Goal: Task Accomplishment & Management: Manage account settings

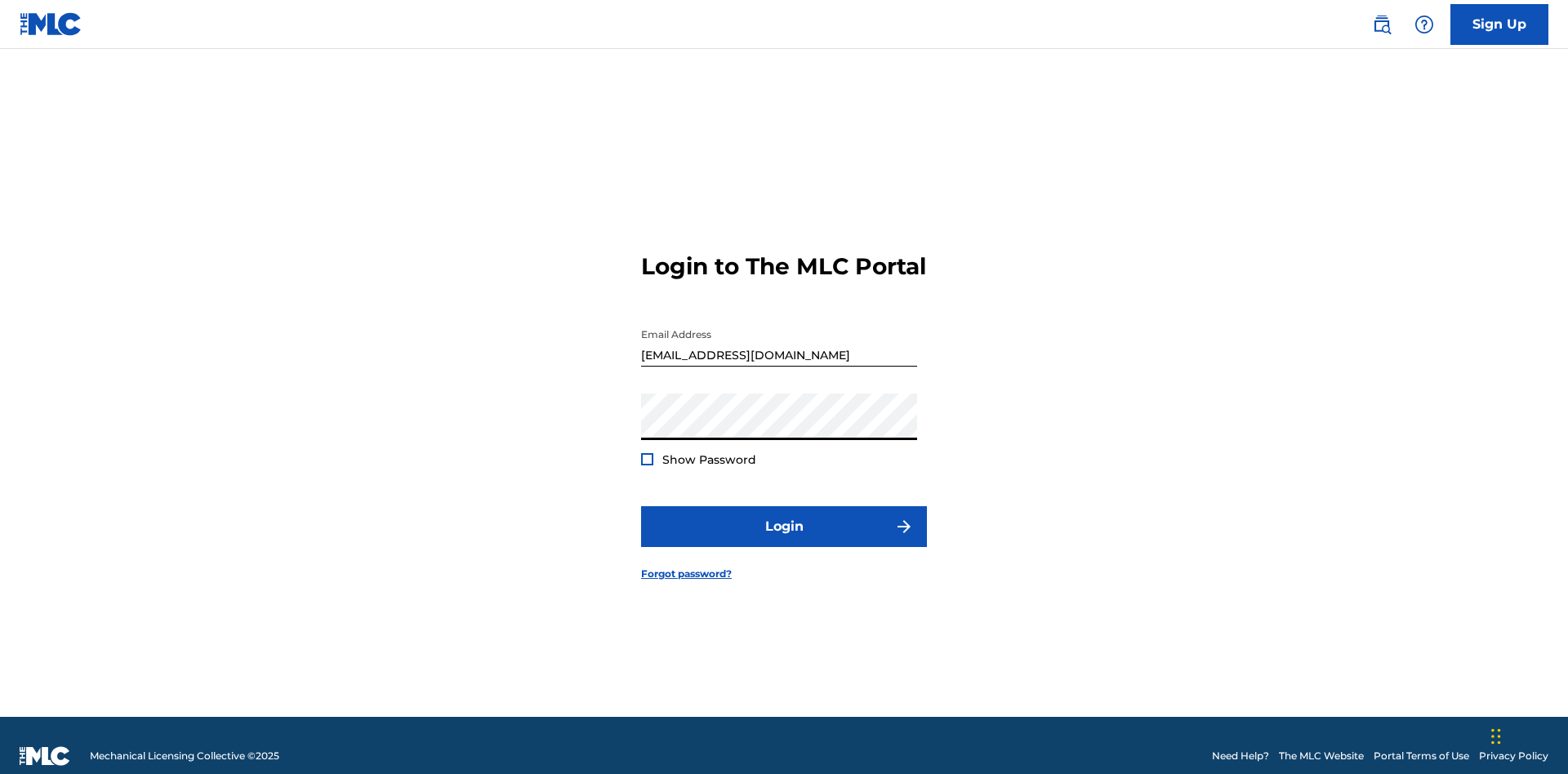
scroll to position [21, 0]
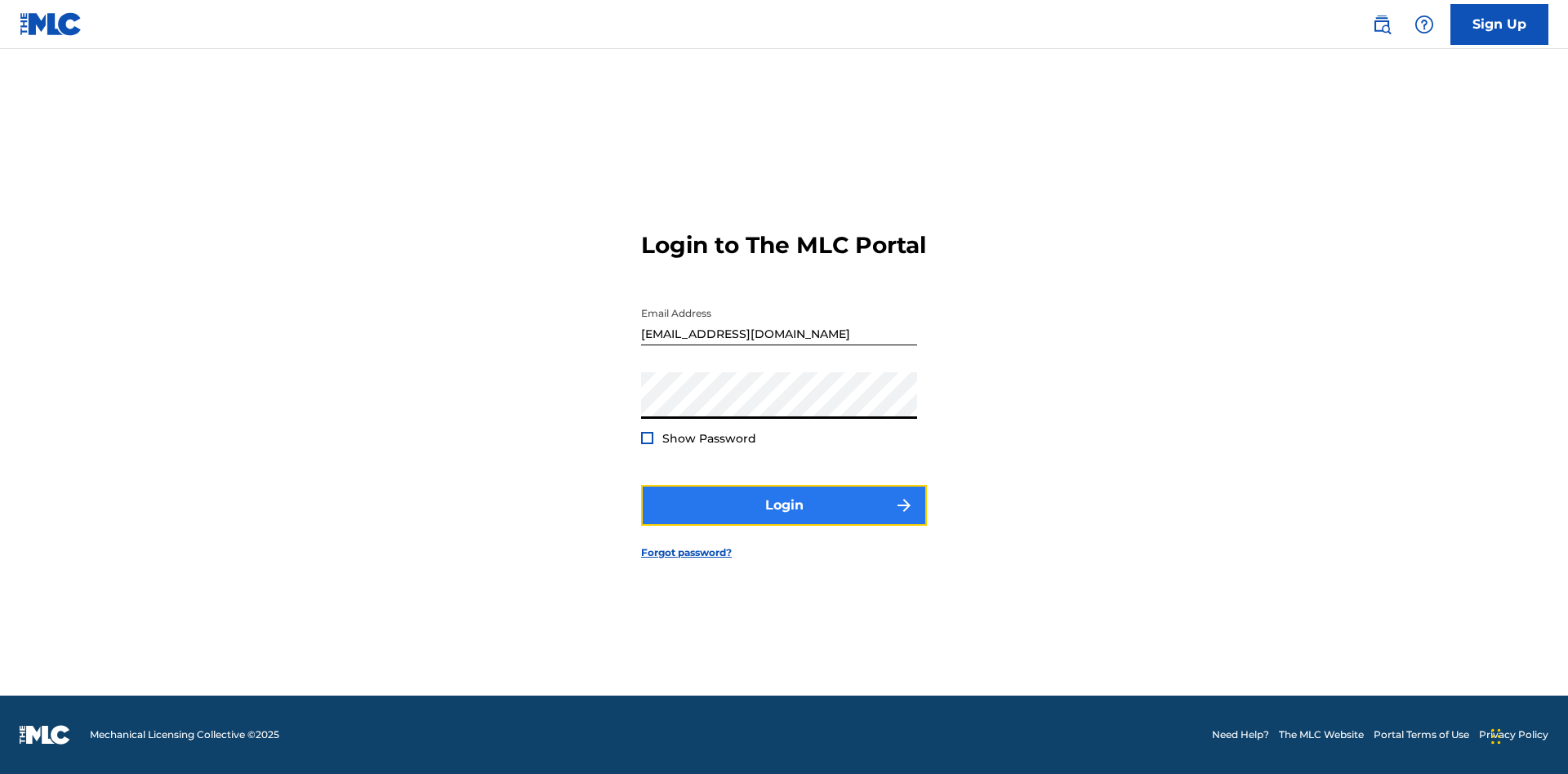
click at [784, 519] on button "Login" at bounding box center [784, 505] width 286 height 40
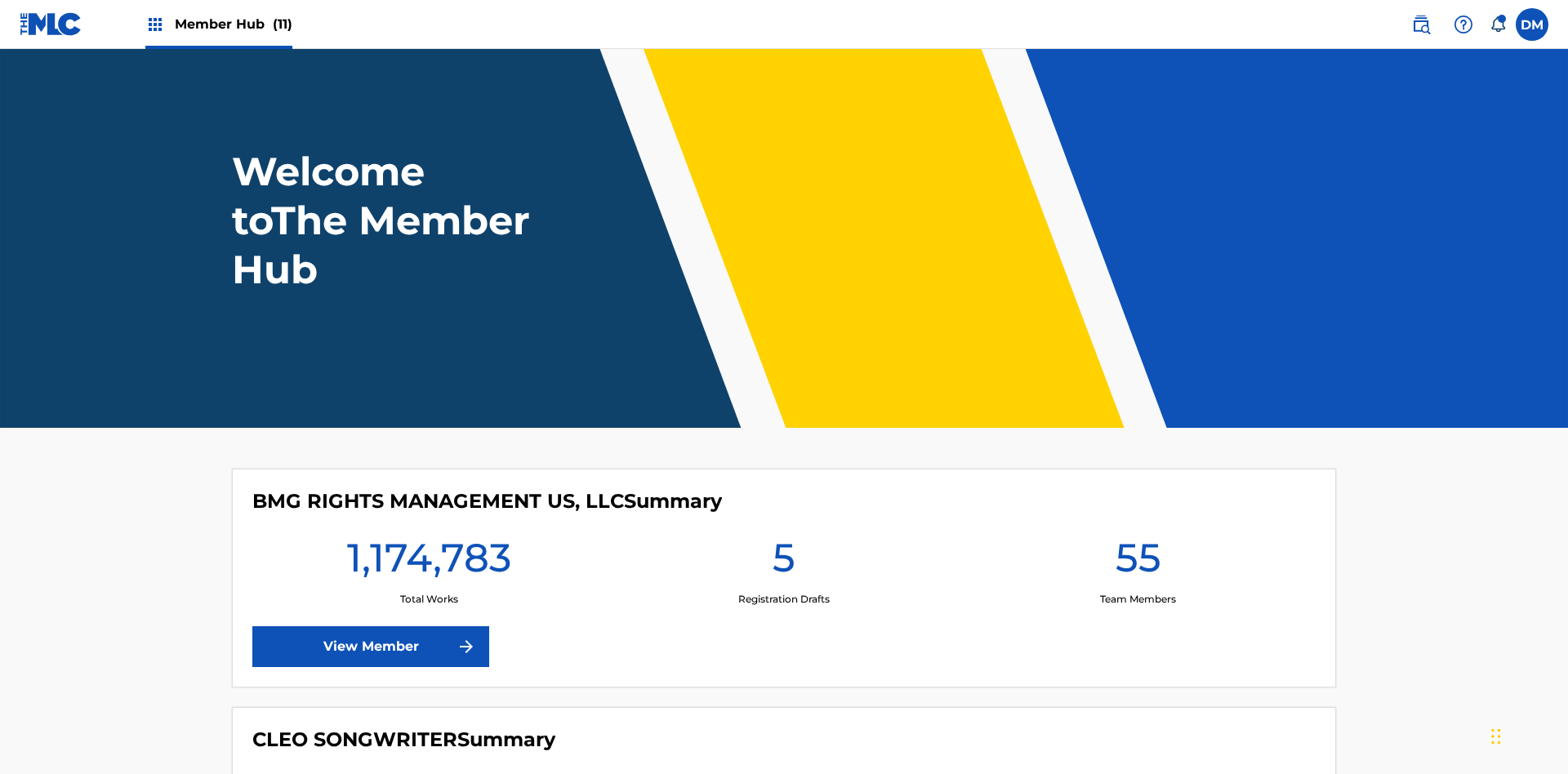
click at [233, 24] on span "Member Hub (11)" at bounding box center [234, 24] width 117 height 19
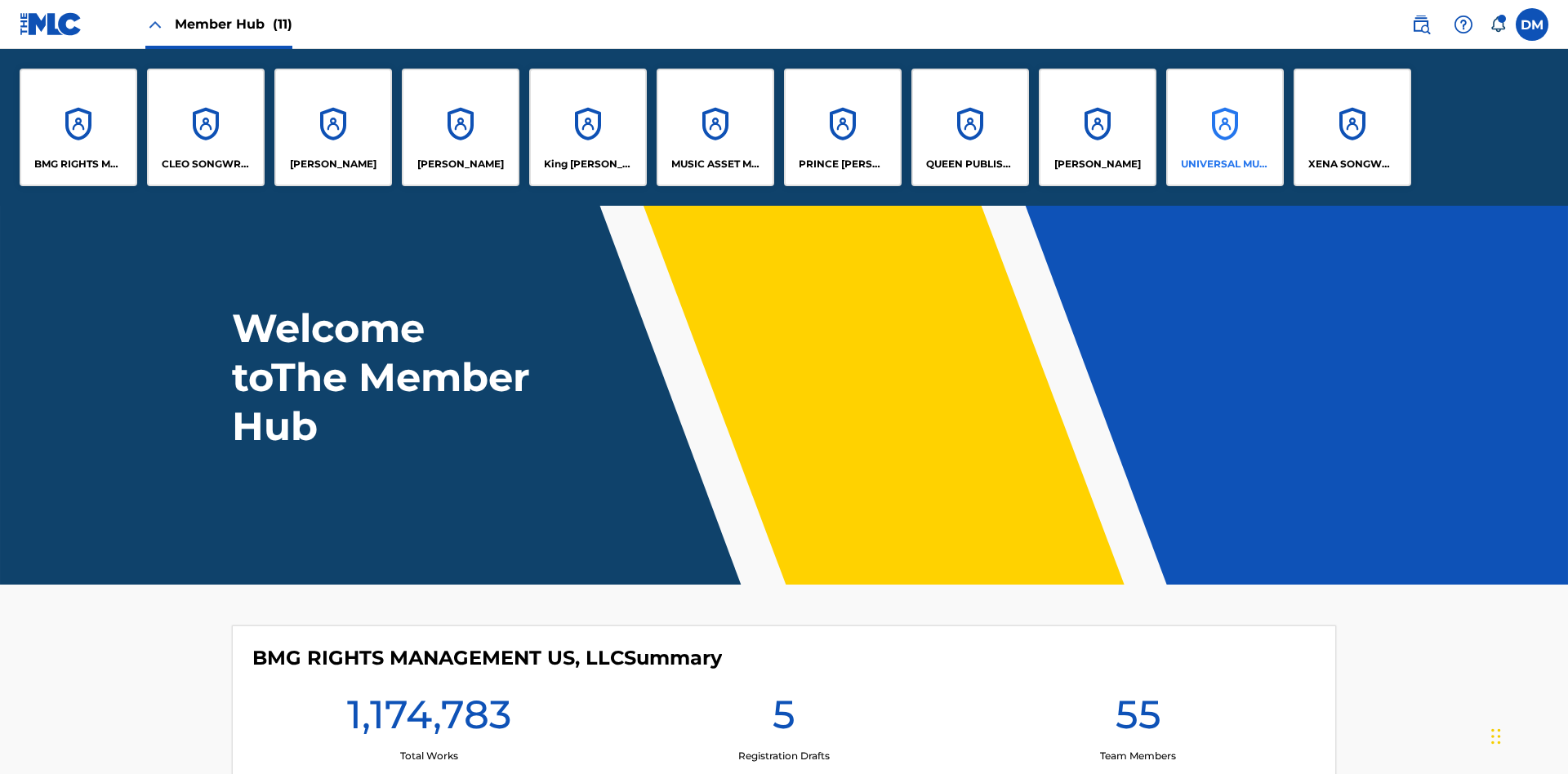
click at [1223, 164] on p "UNIVERSAL MUSIC PUB GROUP" at bounding box center [1225, 164] width 89 height 14
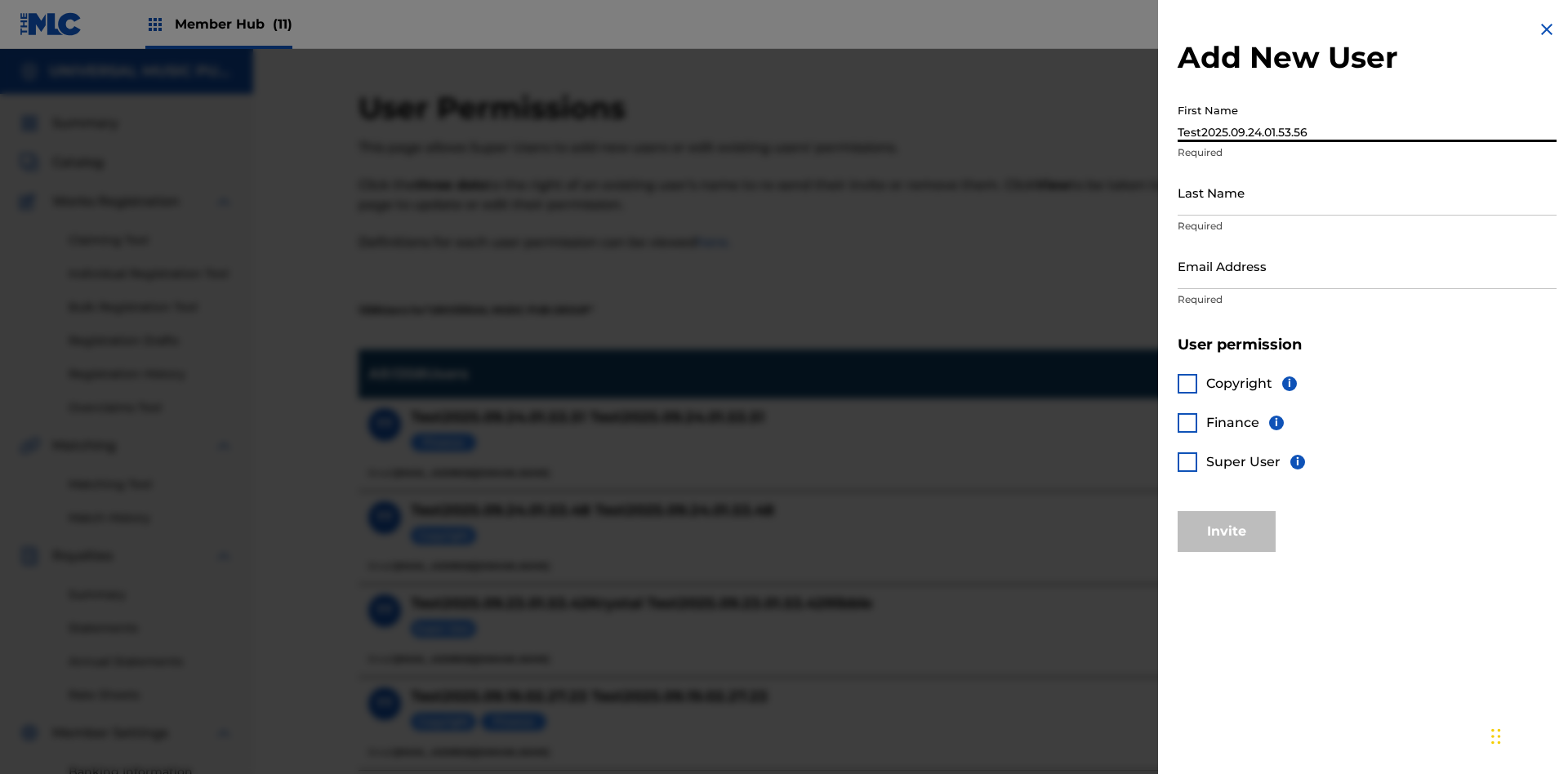
click at [1367, 192] on input "Last Name" at bounding box center [1367, 193] width 379 height 46
click at [1367, 266] on input "Email Address" at bounding box center [1367, 266] width 379 height 46
click at [1187, 461] on div at bounding box center [1187, 462] width 19 height 19
click at [1226, 530] on button "Invite" at bounding box center [1226, 531] width 98 height 40
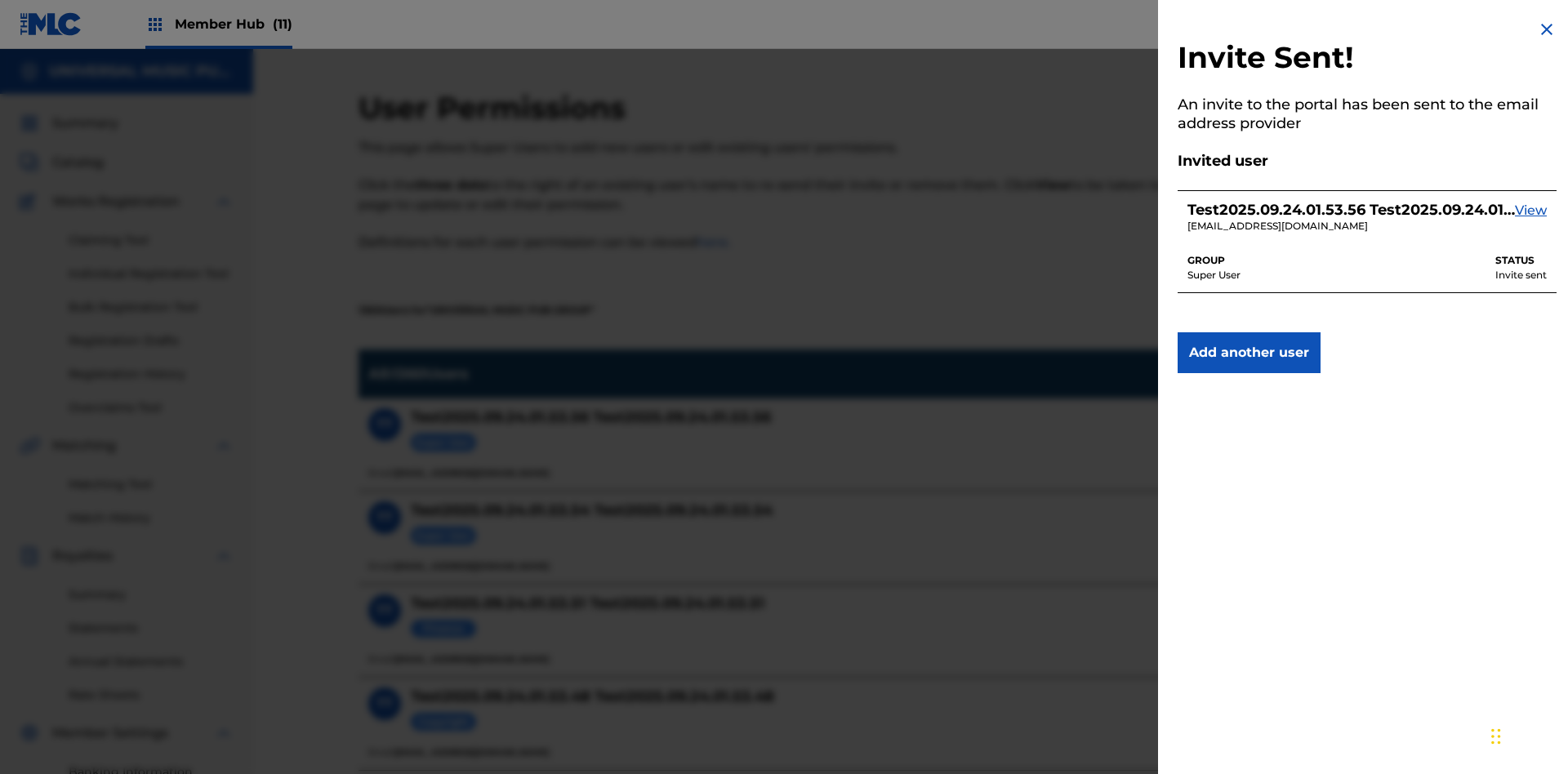
click at [1547, 30] on img at bounding box center [1546, 29] width 19 height 19
click at [1531, 24] on label at bounding box center [1531, 24] width 33 height 33
click at [1531, 24] on input "DM Duke McTesterson duke.mctesterson@gmail.com Notification Preferences Profile…" at bounding box center [1531, 24] width 0 height 0
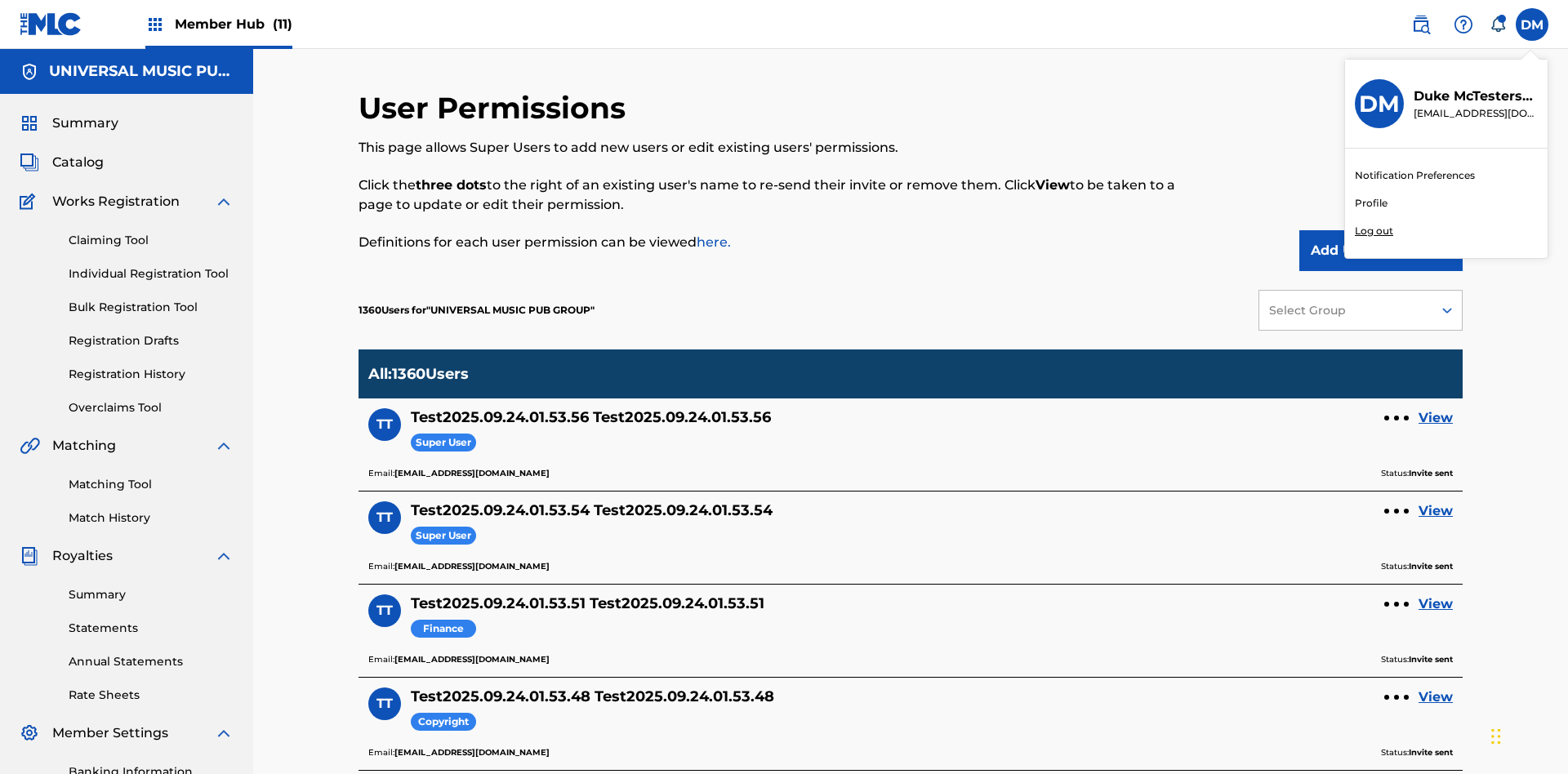
click at [1374, 231] on p "Log out" at bounding box center [1374, 230] width 39 height 14
click at [1531, 24] on input "DM Duke McTesterson duke.mctesterson@gmail.com Notification Preferences Profile…" at bounding box center [1531, 24] width 0 height 0
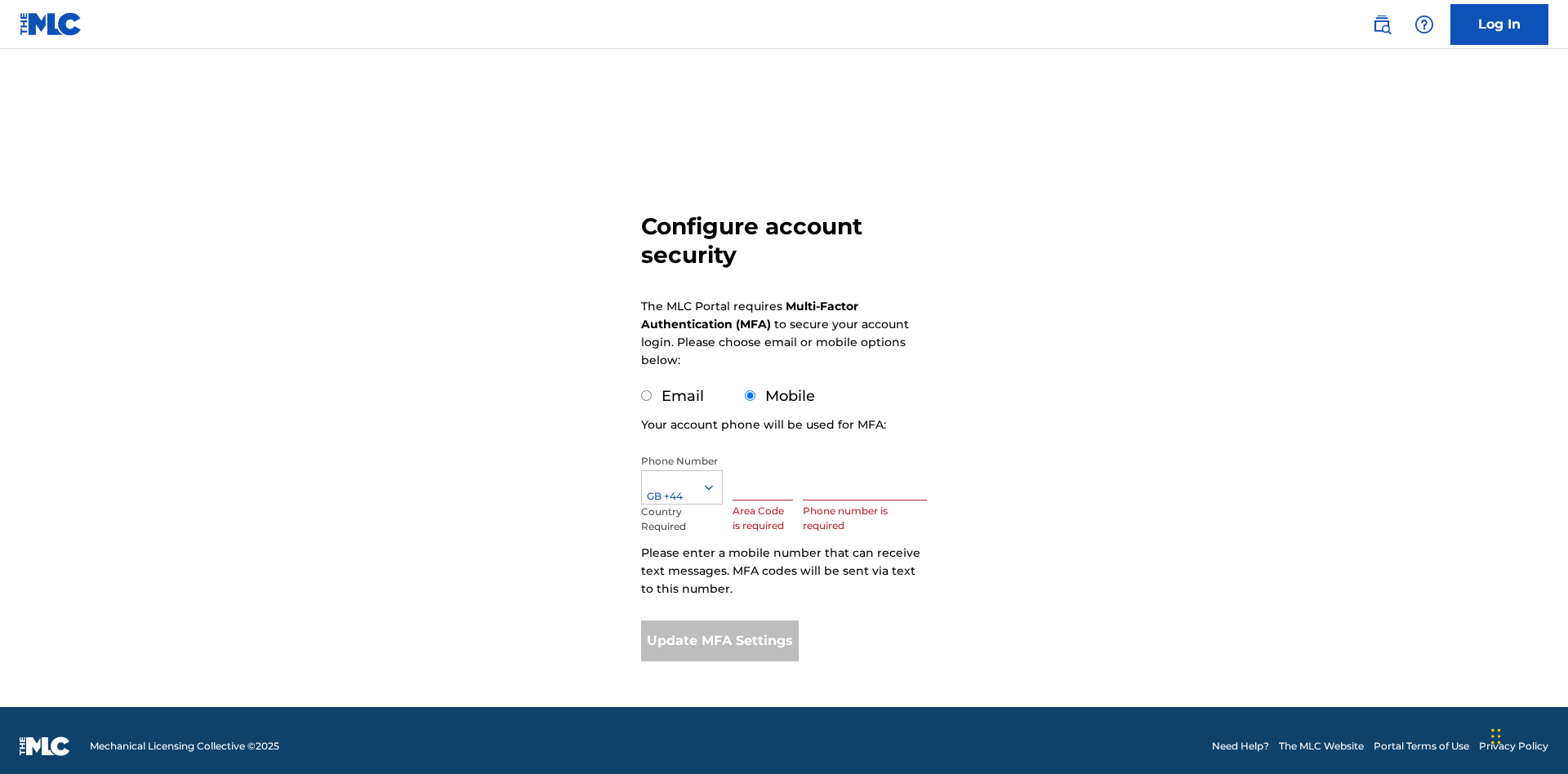
click at [766, 465] on input "text" at bounding box center [762, 477] width 61 height 46
click at [868, 465] on input "text" at bounding box center [864, 477] width 124 height 46
click at [719, 630] on button "Update MFA Settings" at bounding box center [720, 641] width 158 height 40
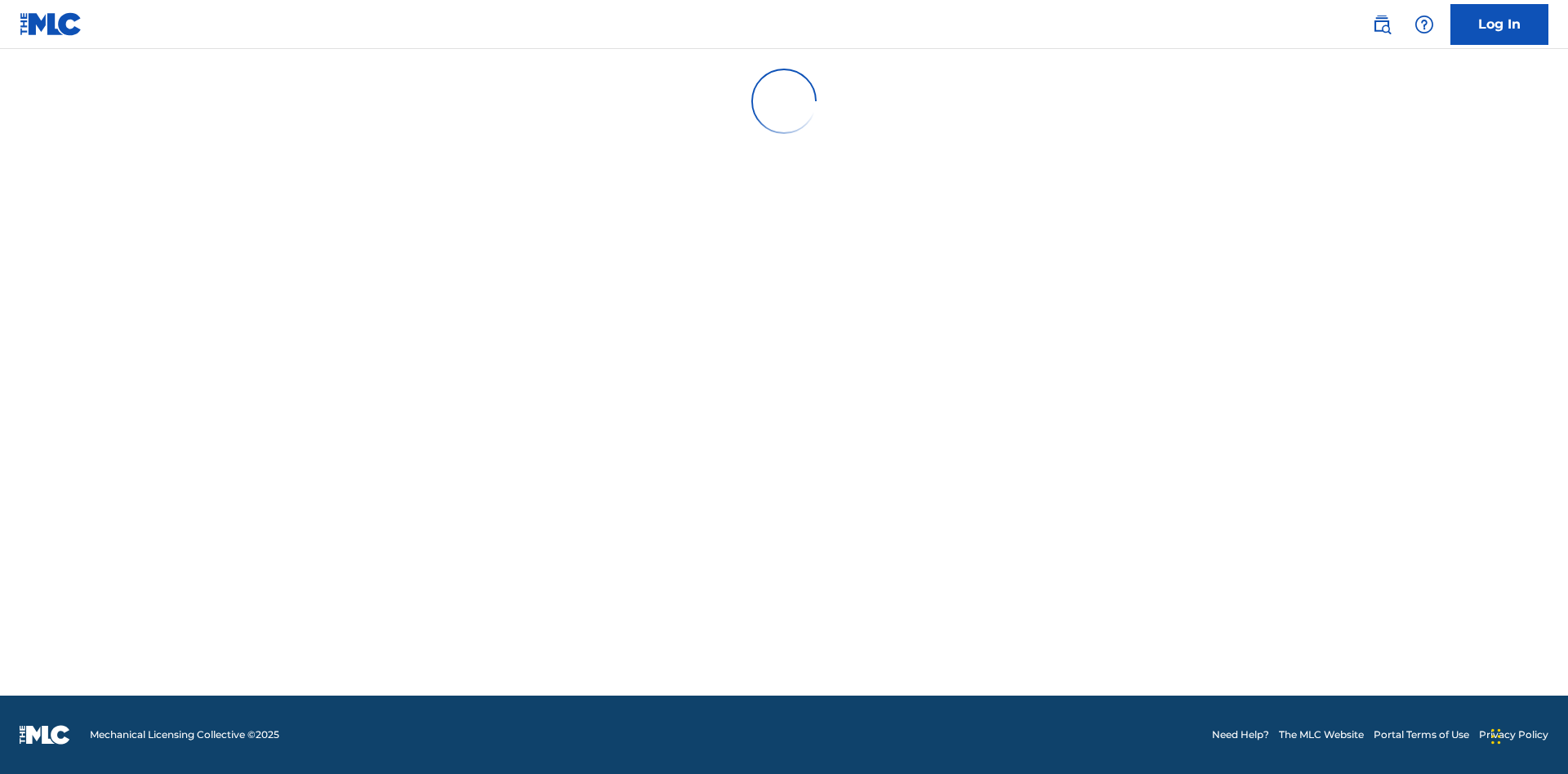
scroll to position [169, 0]
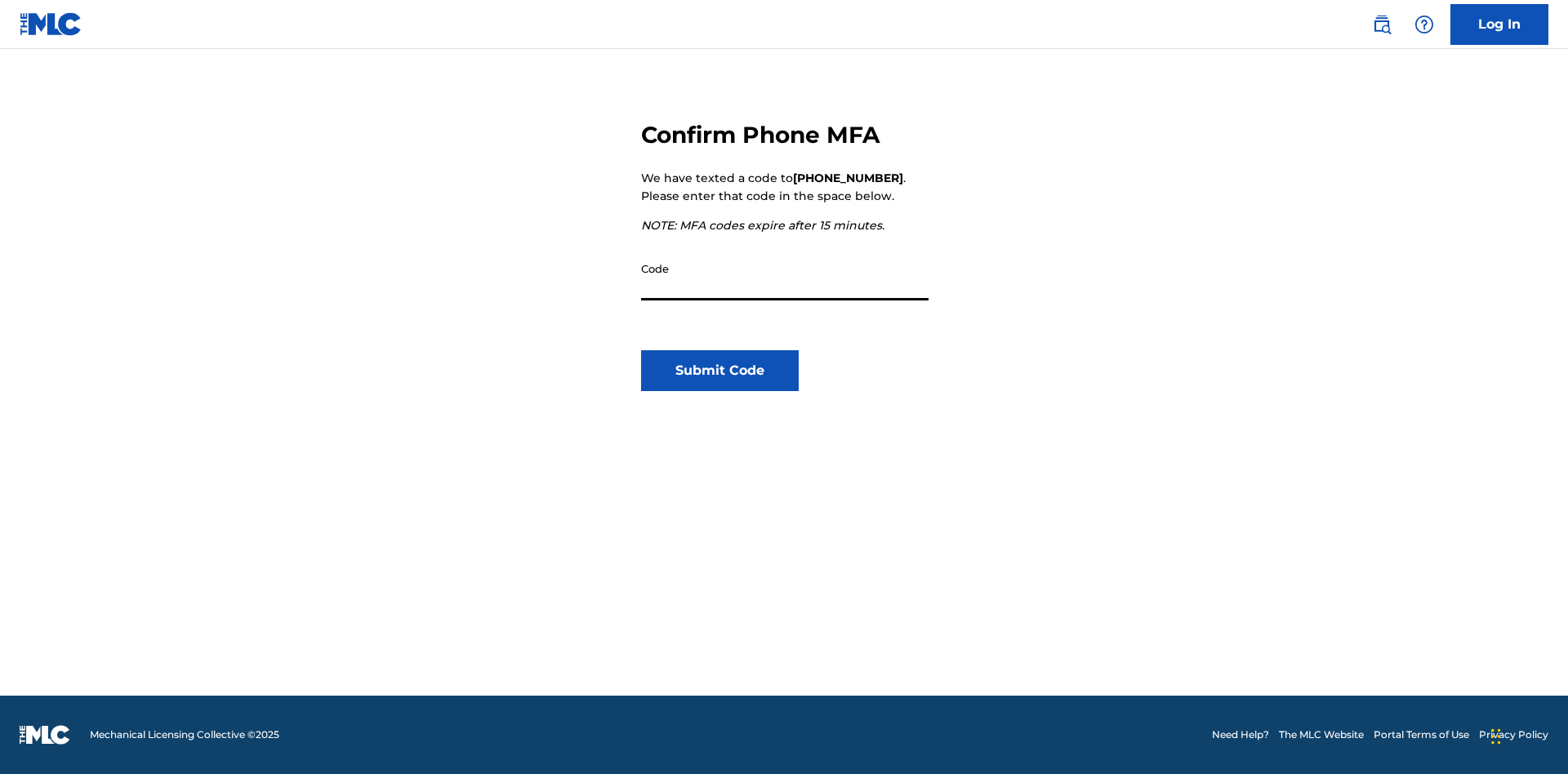
click at [784, 277] on input "Code" at bounding box center [784, 277] width 288 height 46
type input "089914"
click at [719, 371] on button "Submit Code" at bounding box center [720, 371] width 158 height 40
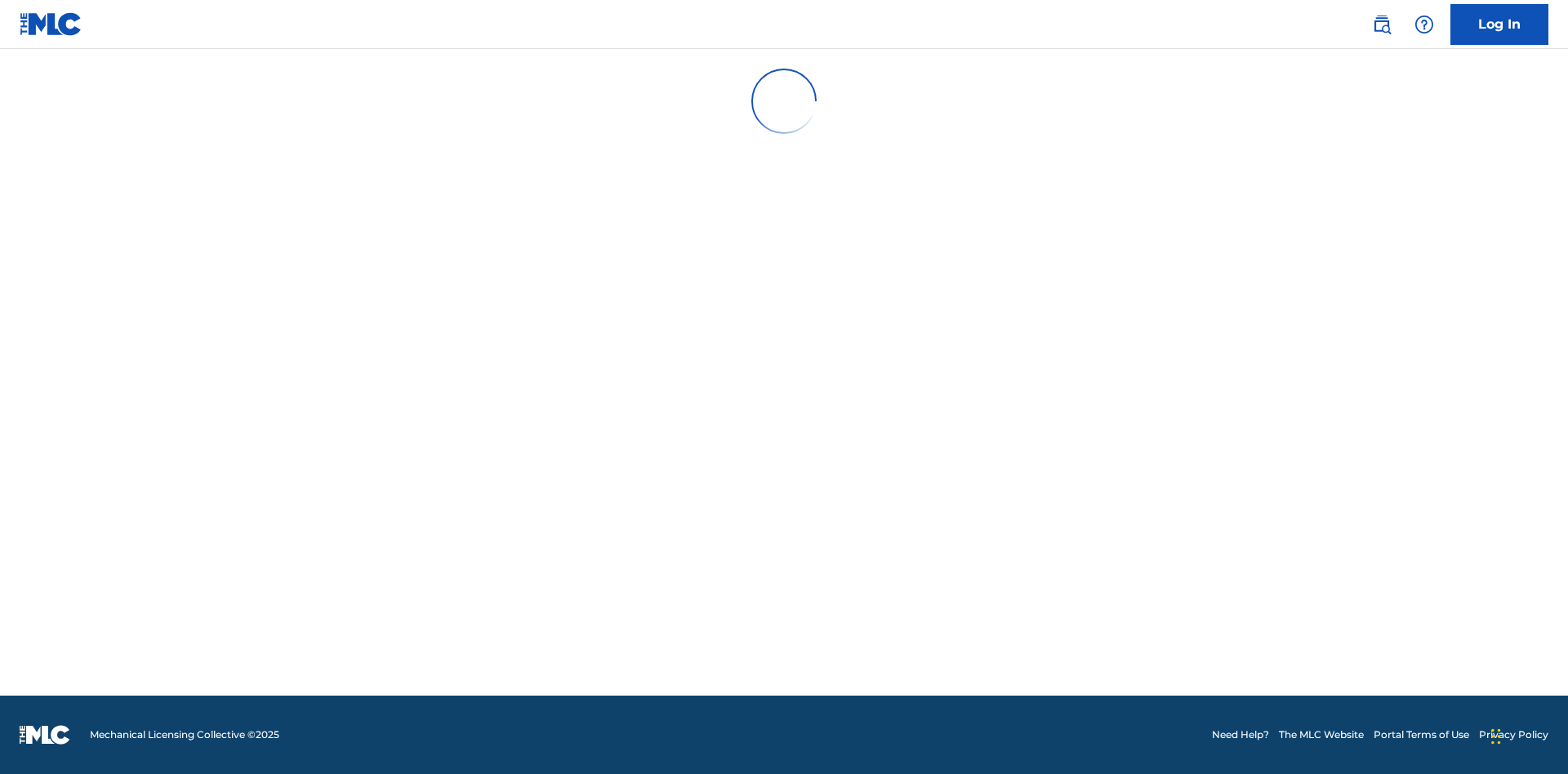
scroll to position [0, 0]
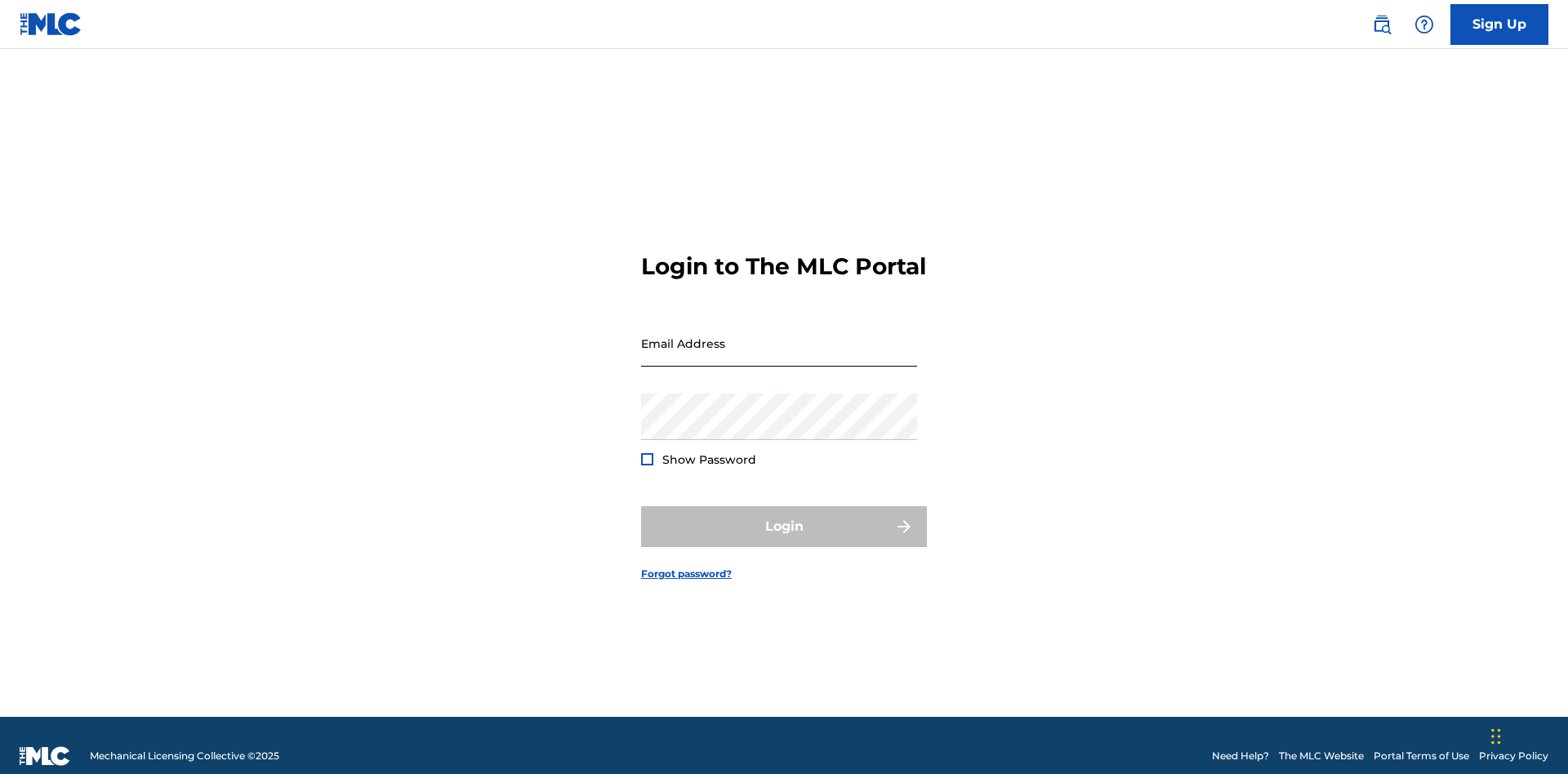
click at [779, 336] on input "Email Address" at bounding box center [779, 343] width 276 height 46
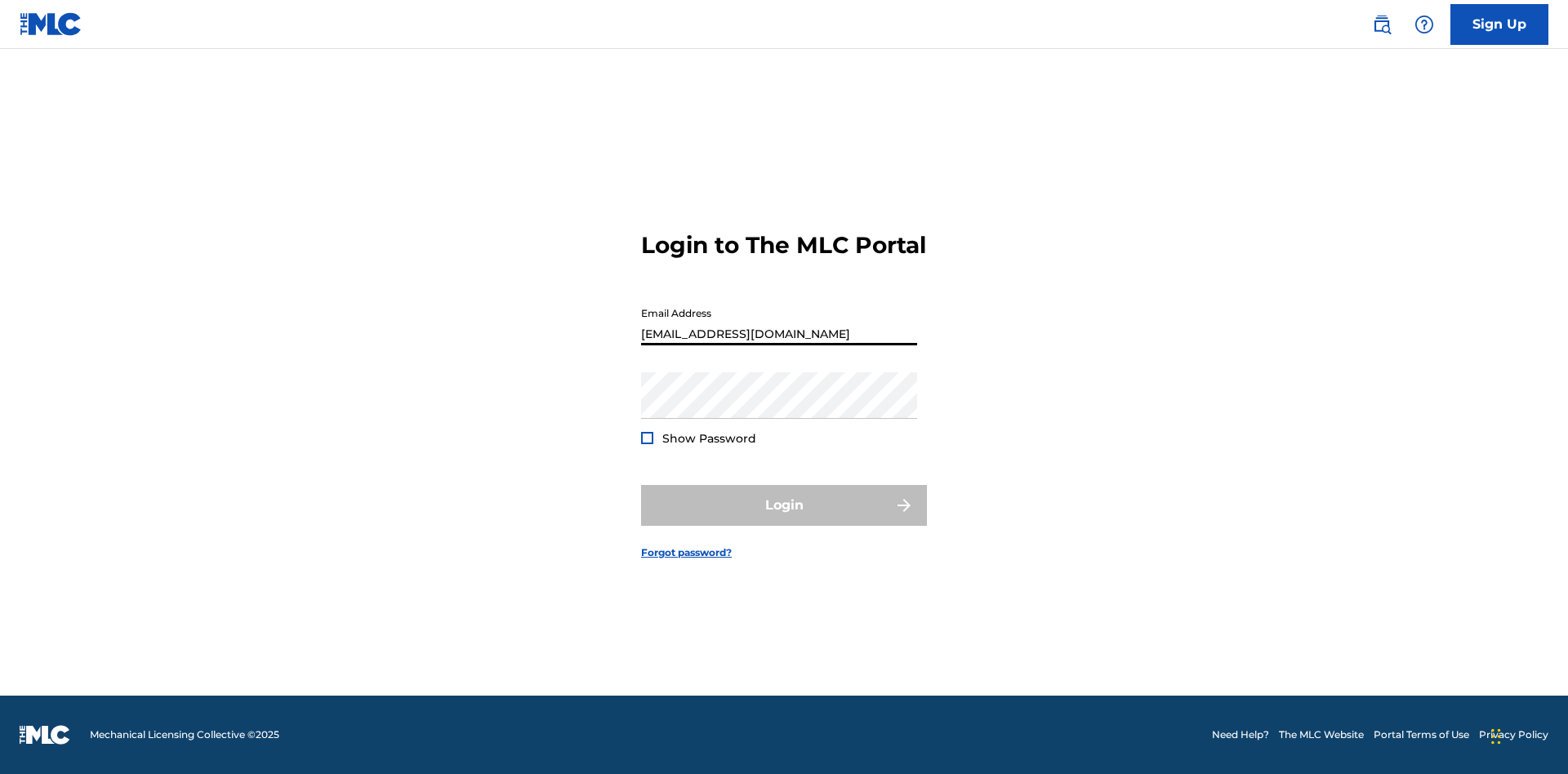
type input "b32a29f3-67b9-4aba-918a-a00817d916a9@mailslurp.biz"
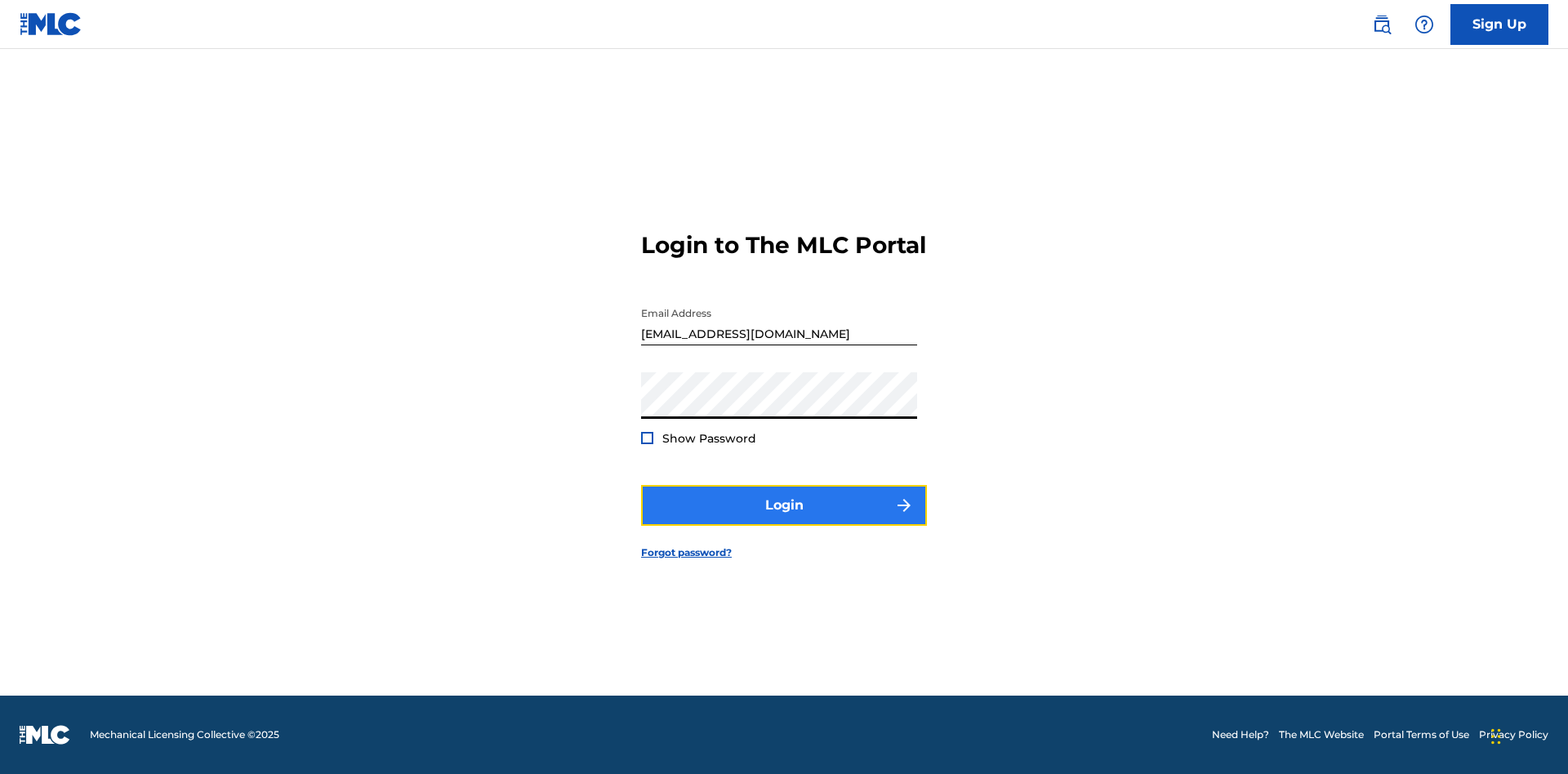
click at [784, 519] on button "Login" at bounding box center [784, 505] width 286 height 40
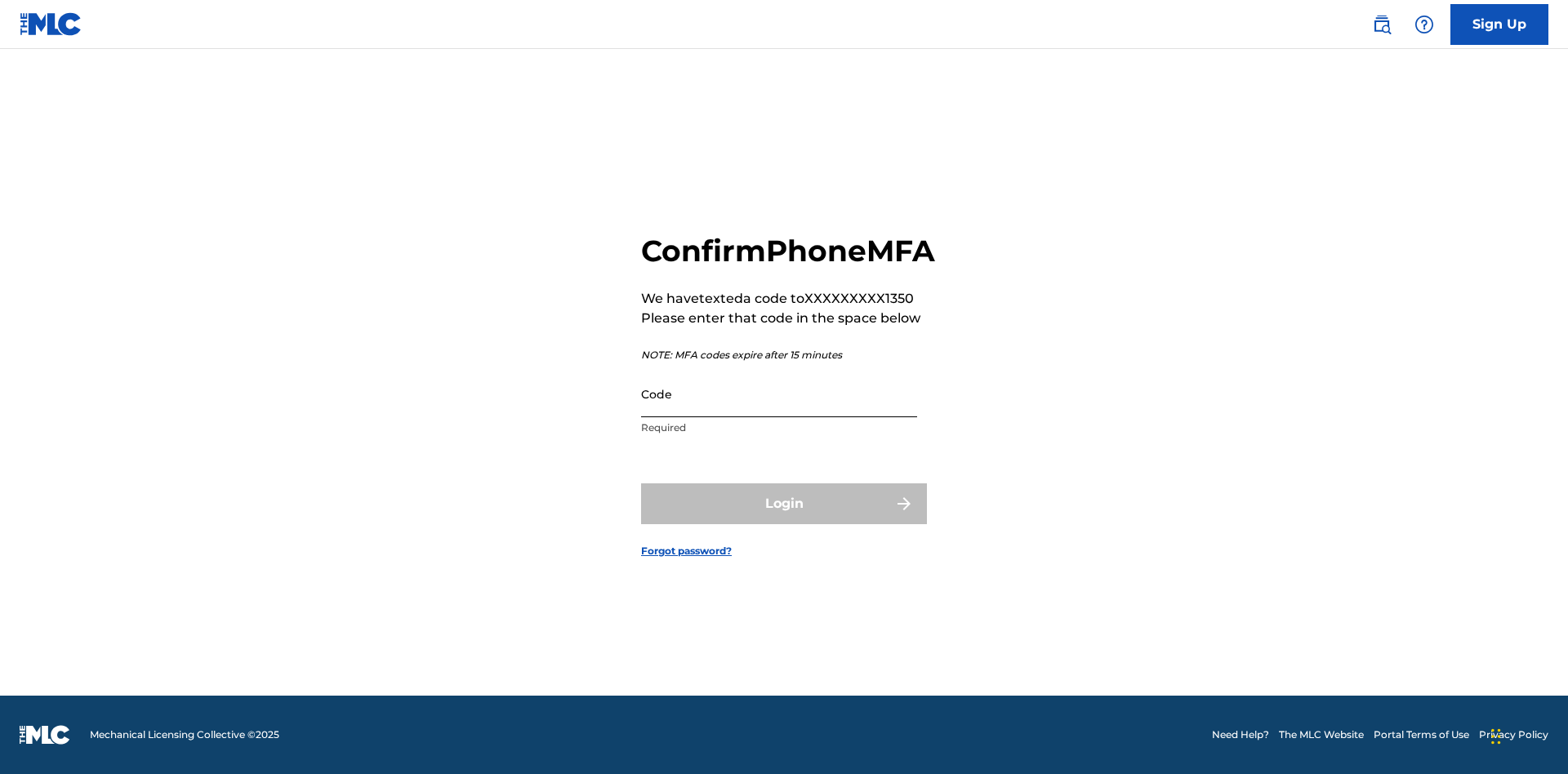
click at [779, 411] on input "Code" at bounding box center [779, 394] width 276 height 46
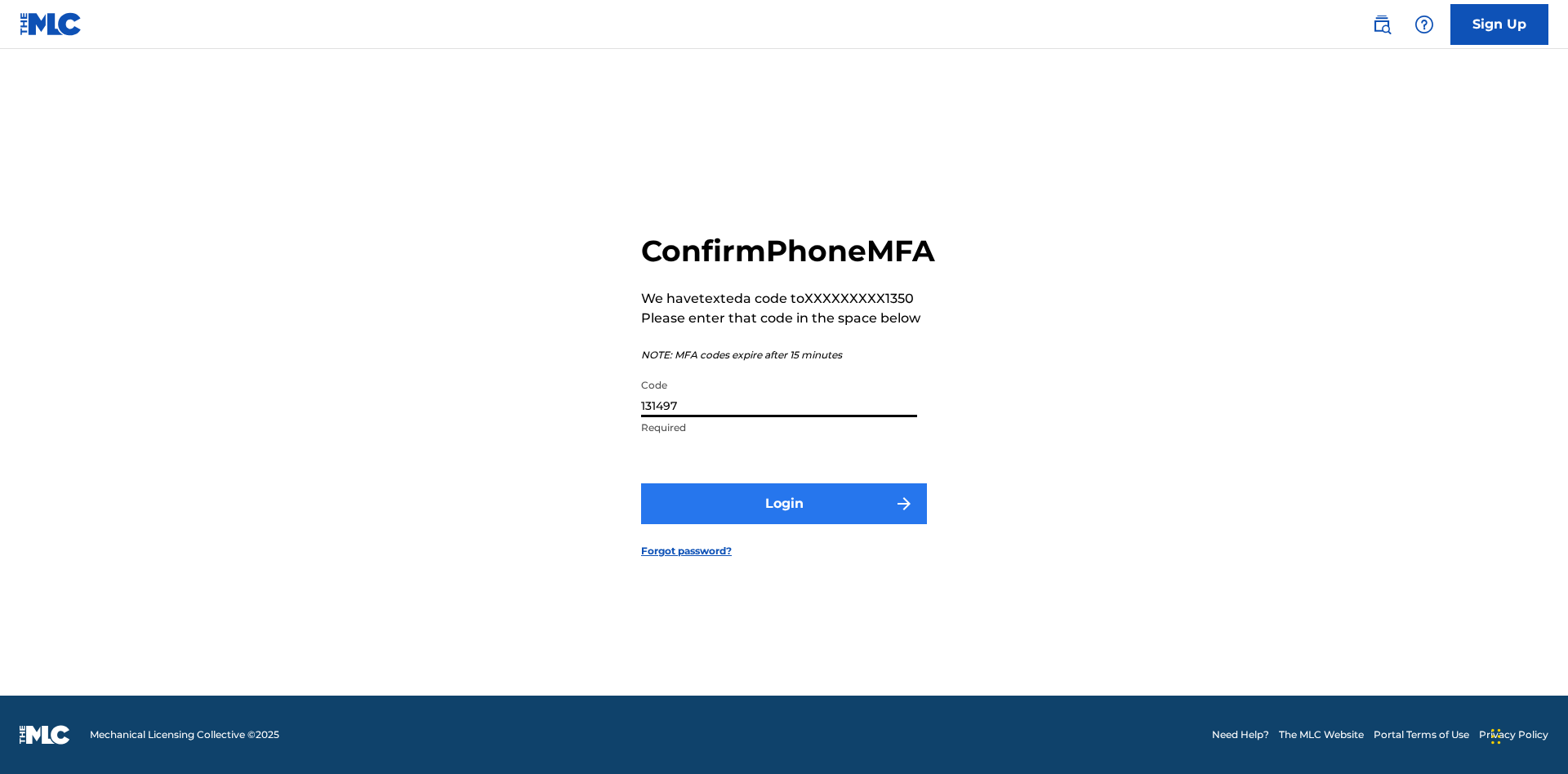
type input "131497"
click at [784, 522] on button "Login" at bounding box center [784, 503] width 286 height 40
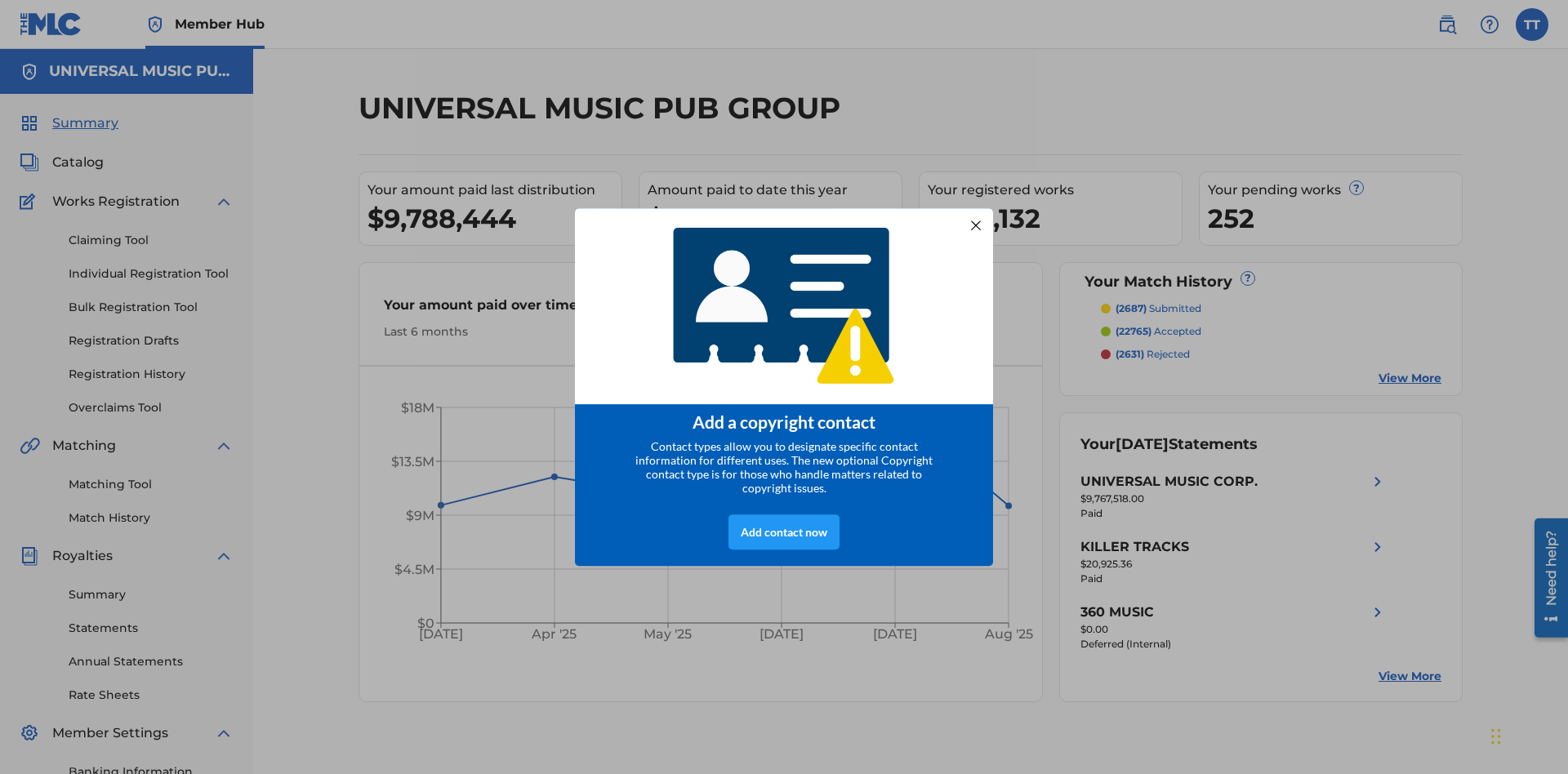
click at [976, 219] on div at bounding box center [976, 225] width 21 height 21
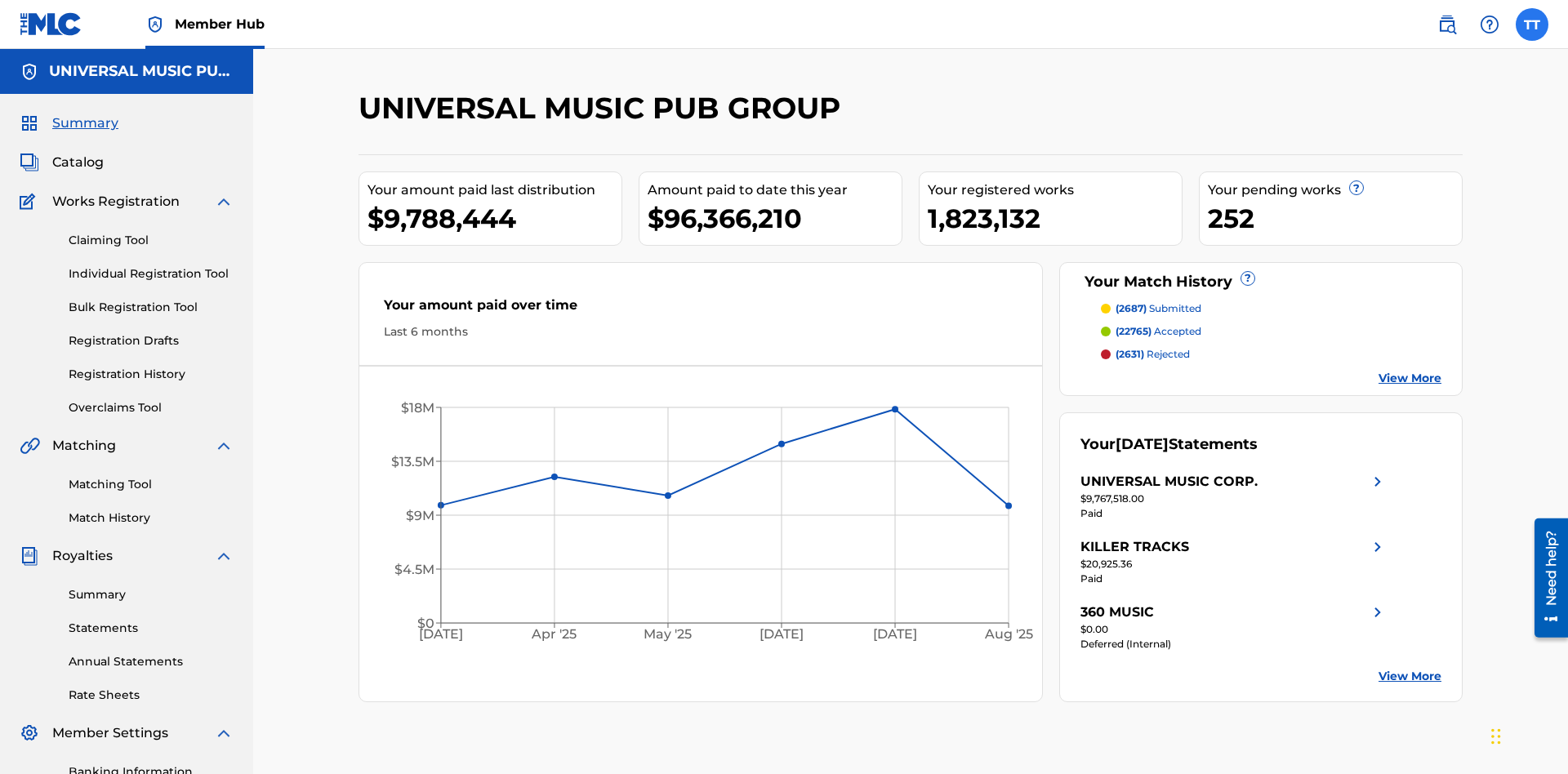
click at [1531, 24] on label at bounding box center [1531, 24] width 33 height 33
click at [1531, 24] on input "TT Test2025.09.24.01.53.56 Test2025.09.24.01.53.56 b32a29f3-67b9-4aba-918a-a008…" at bounding box center [1531, 24] width 0 height 0
click at [1370, 203] on link "Profile" at bounding box center [1371, 203] width 33 height 14
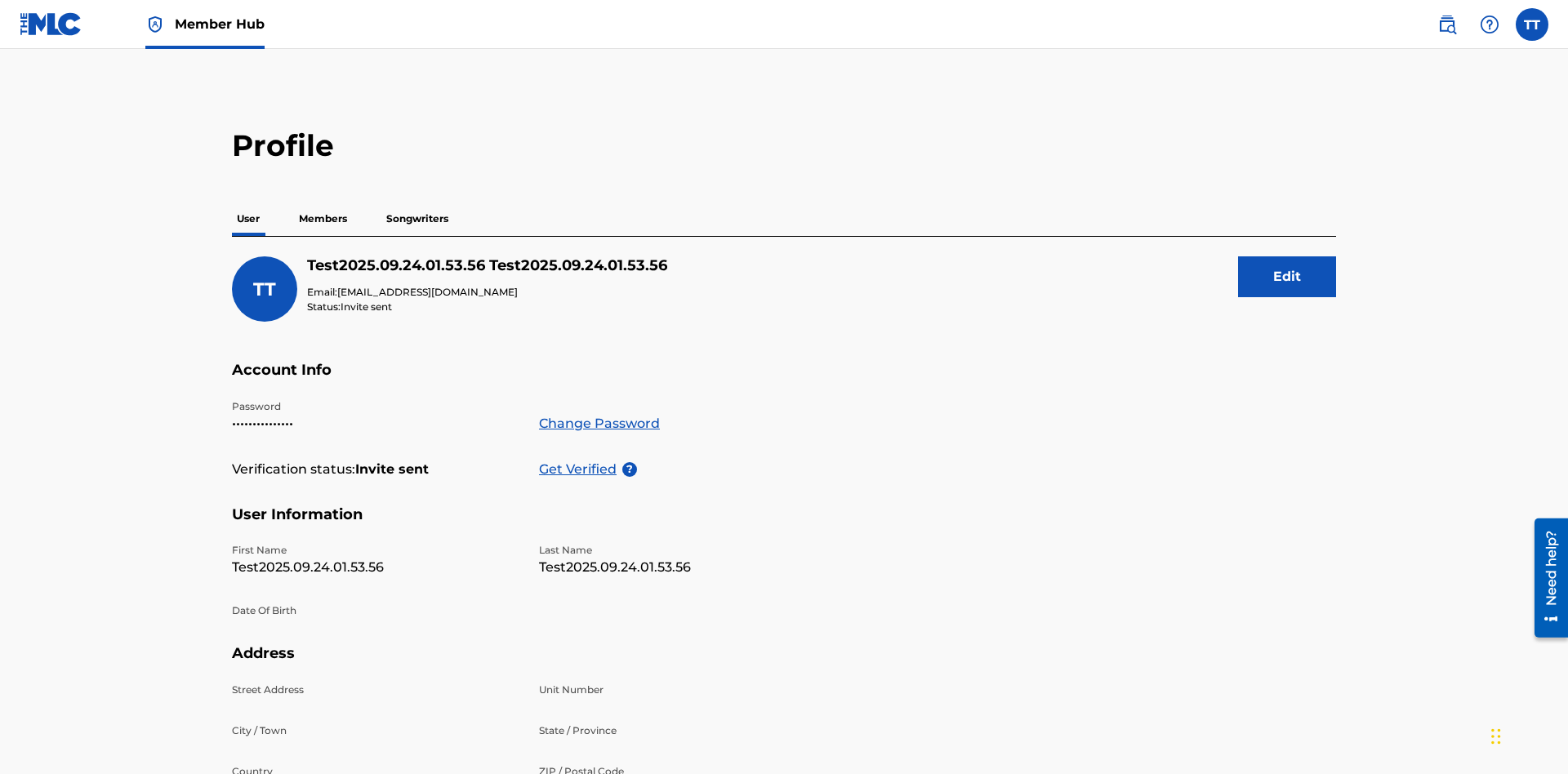
click at [323, 202] on p "Members" at bounding box center [322, 219] width 58 height 35
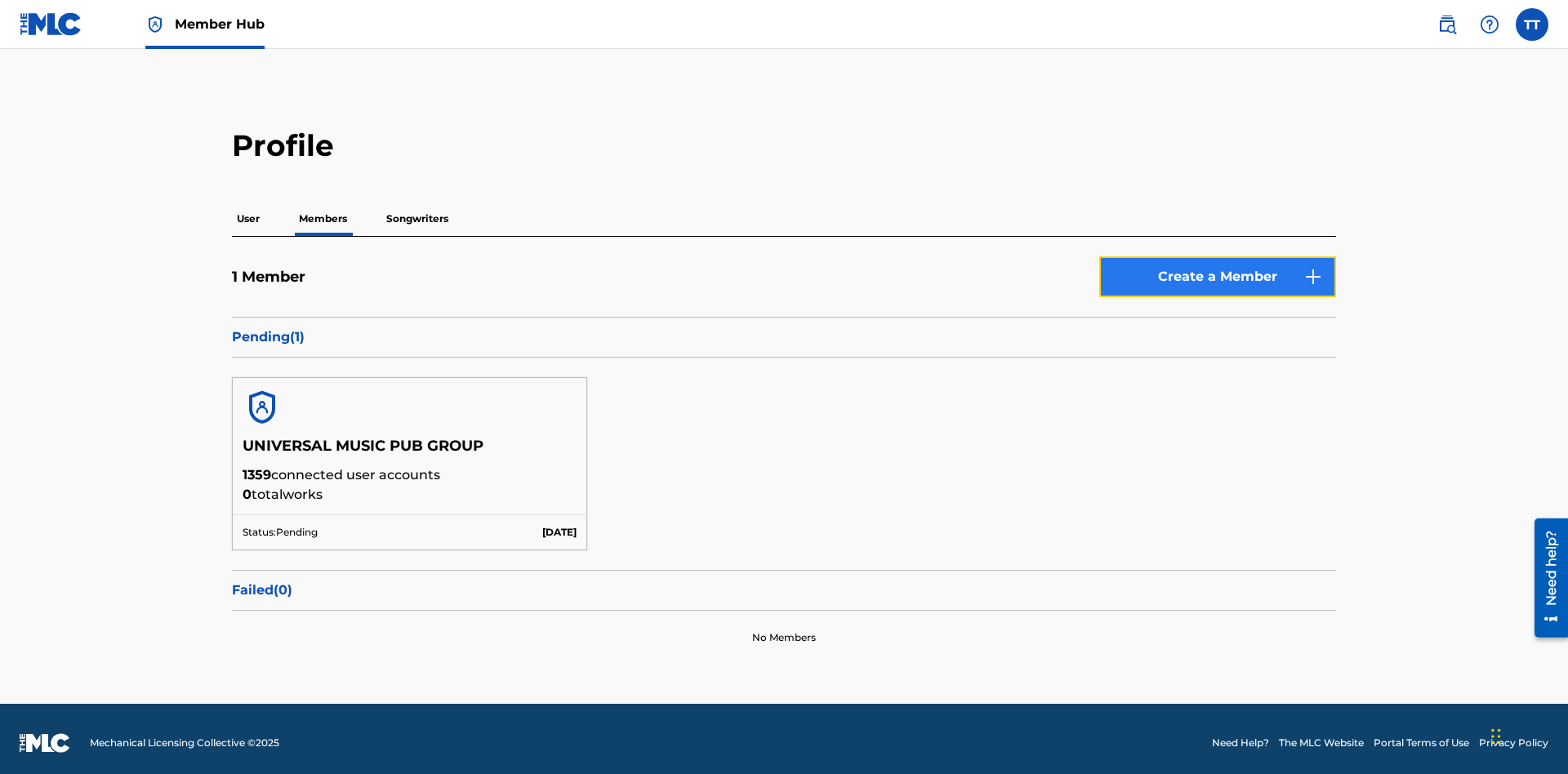
click at [1218, 269] on button "Create a Member" at bounding box center [1218, 276] width 237 height 40
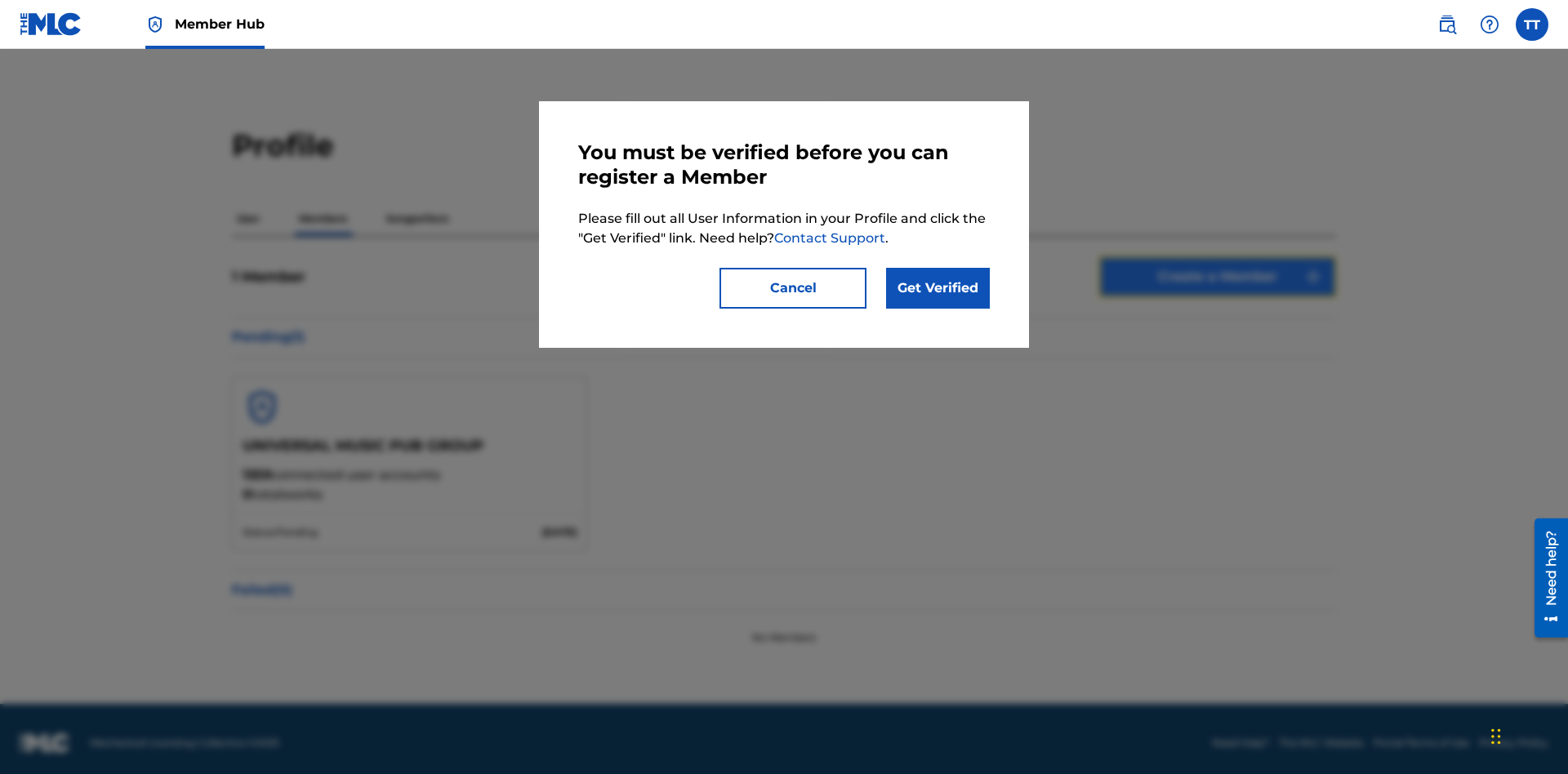
scroll to position [8, 0]
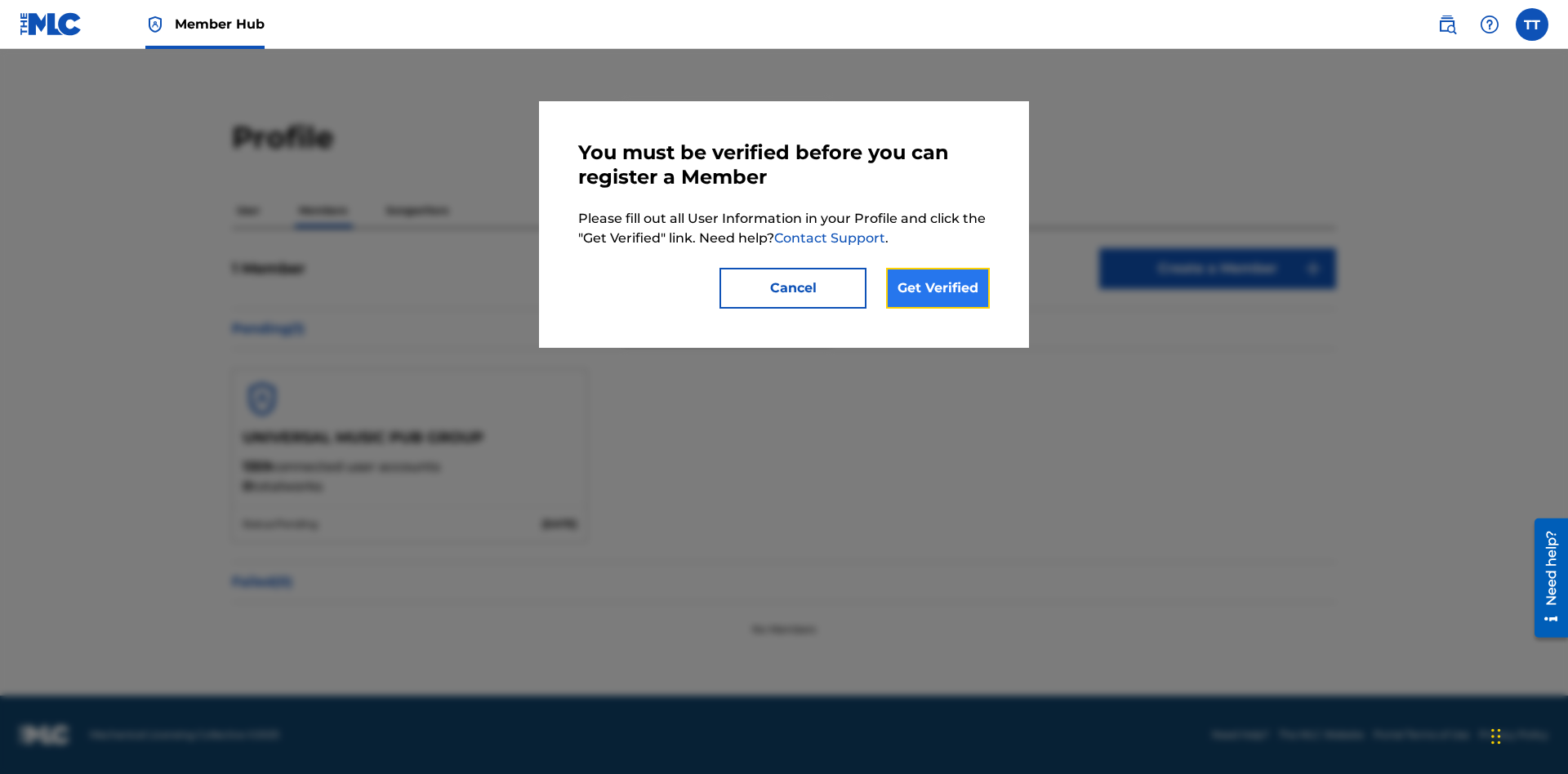
click at [938, 288] on link "Get Verified" at bounding box center [938, 288] width 104 height 40
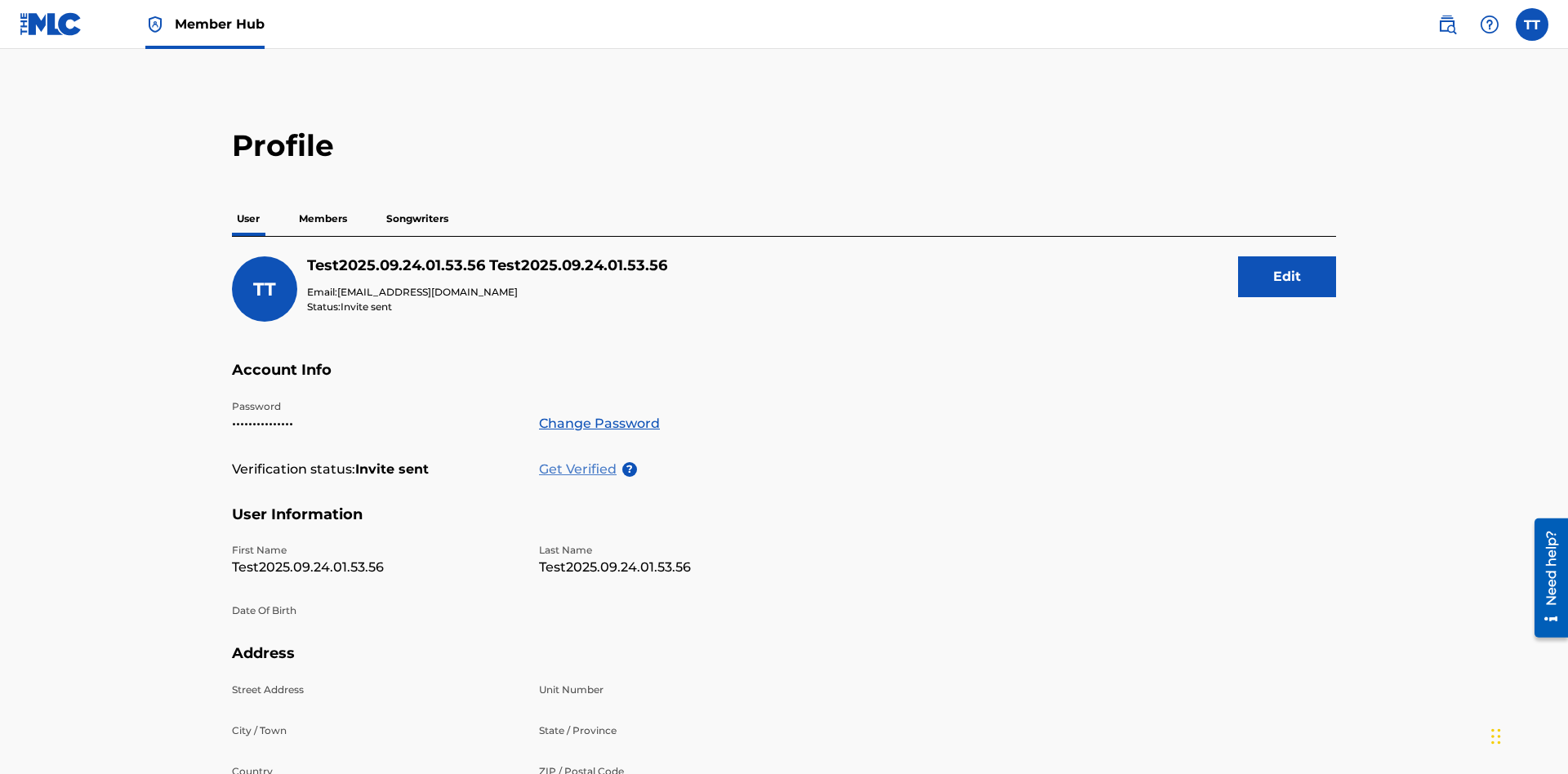
click at [580, 460] on p "Get Verified" at bounding box center [580, 470] width 84 height 19
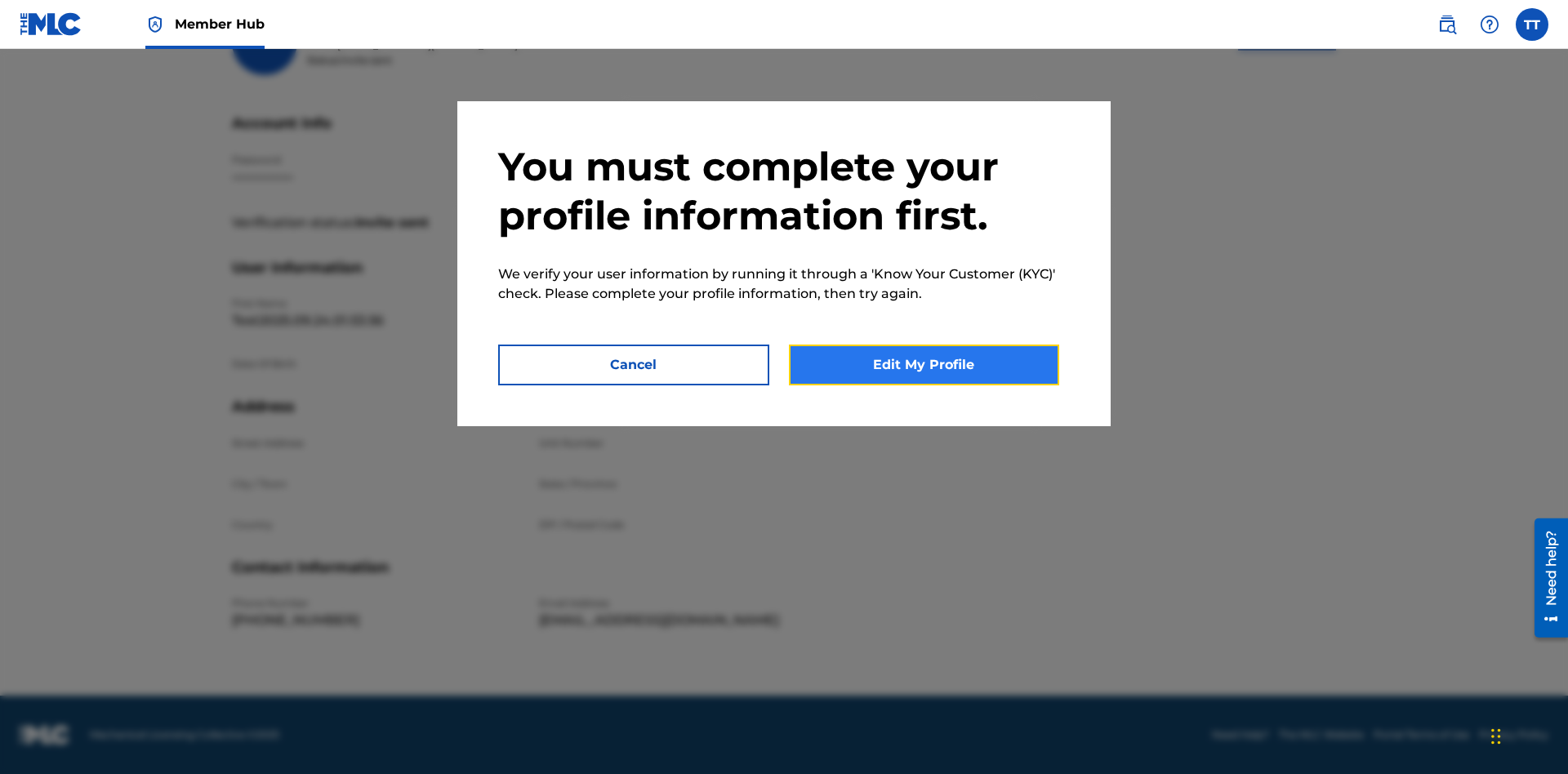
click at [923, 365] on button "Edit My Profile" at bounding box center [924, 365] width 271 height 40
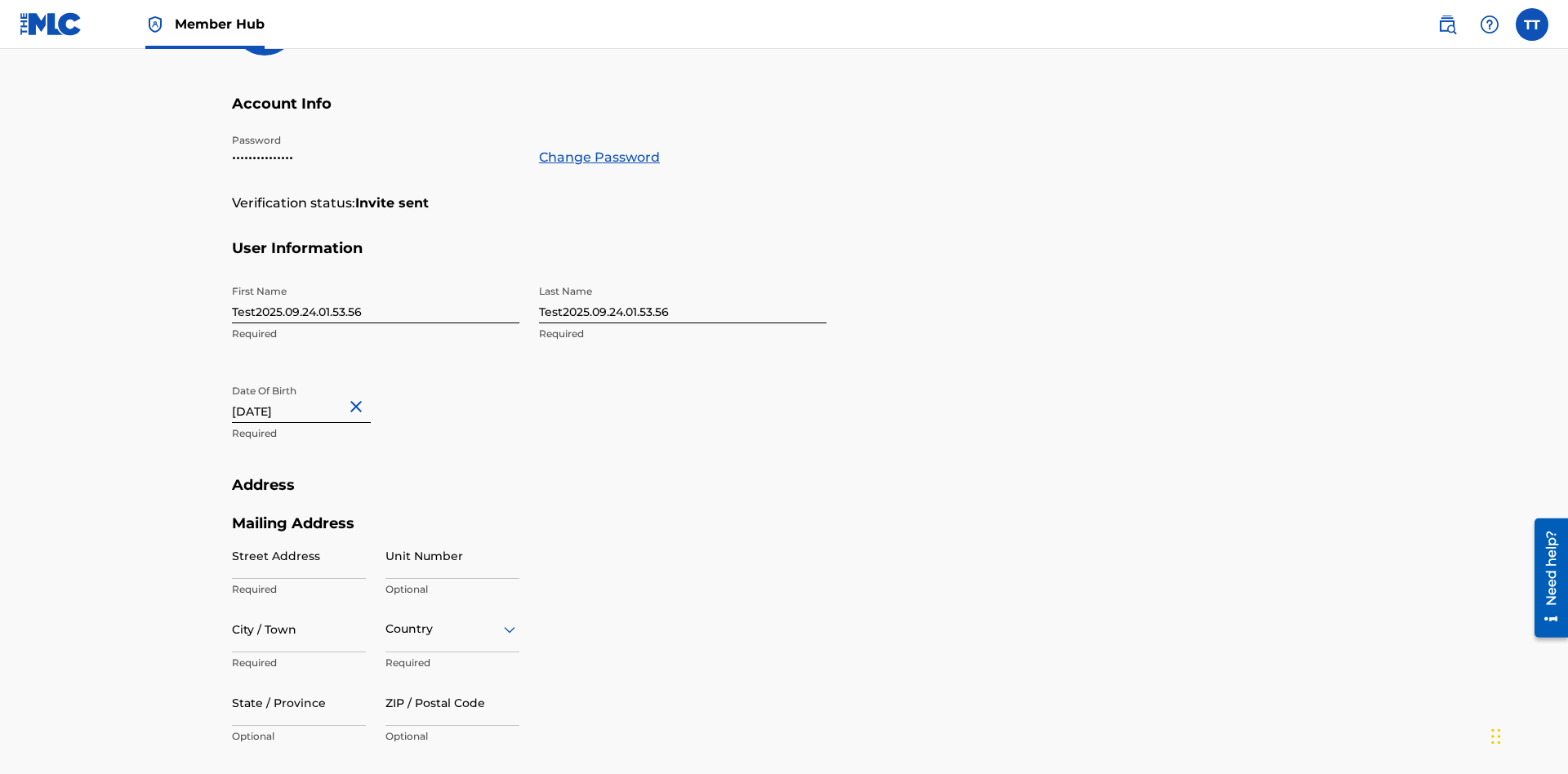
click at [375, 277] on input "Test2025.09.24.01.53.56" at bounding box center [375, 300] width 288 height 46
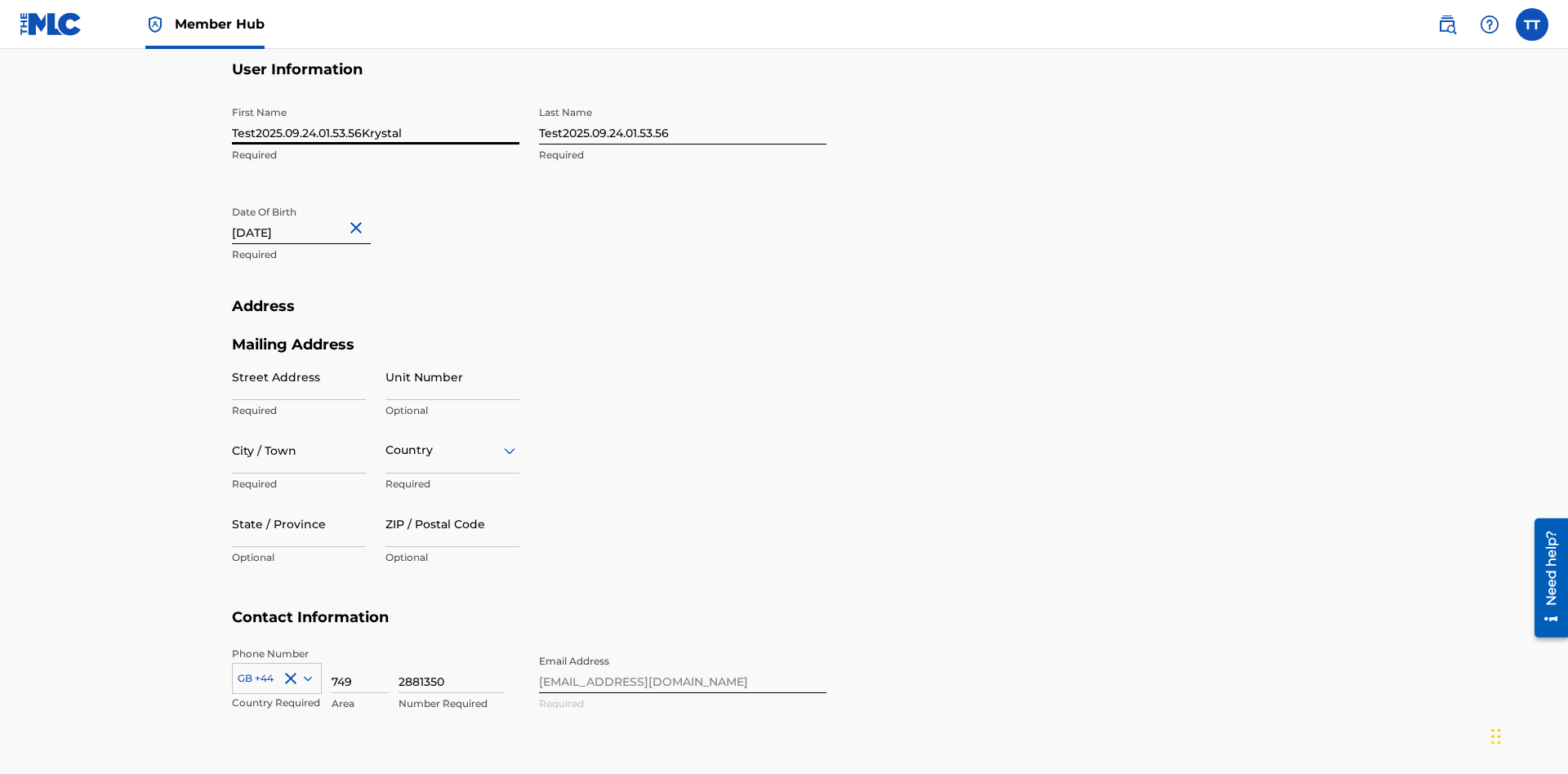
type input "Test2025.09.24.01.53.56Krystal"
click at [682, 121] on input "Test2025.09.24.01.53.56" at bounding box center [682, 121] width 288 height 46
type input "Test2025.09.24.01.53.56Ribble"
click at [315, 197] on input "September 24 2012" at bounding box center [301, 220] width 139 height 46
select select "8"
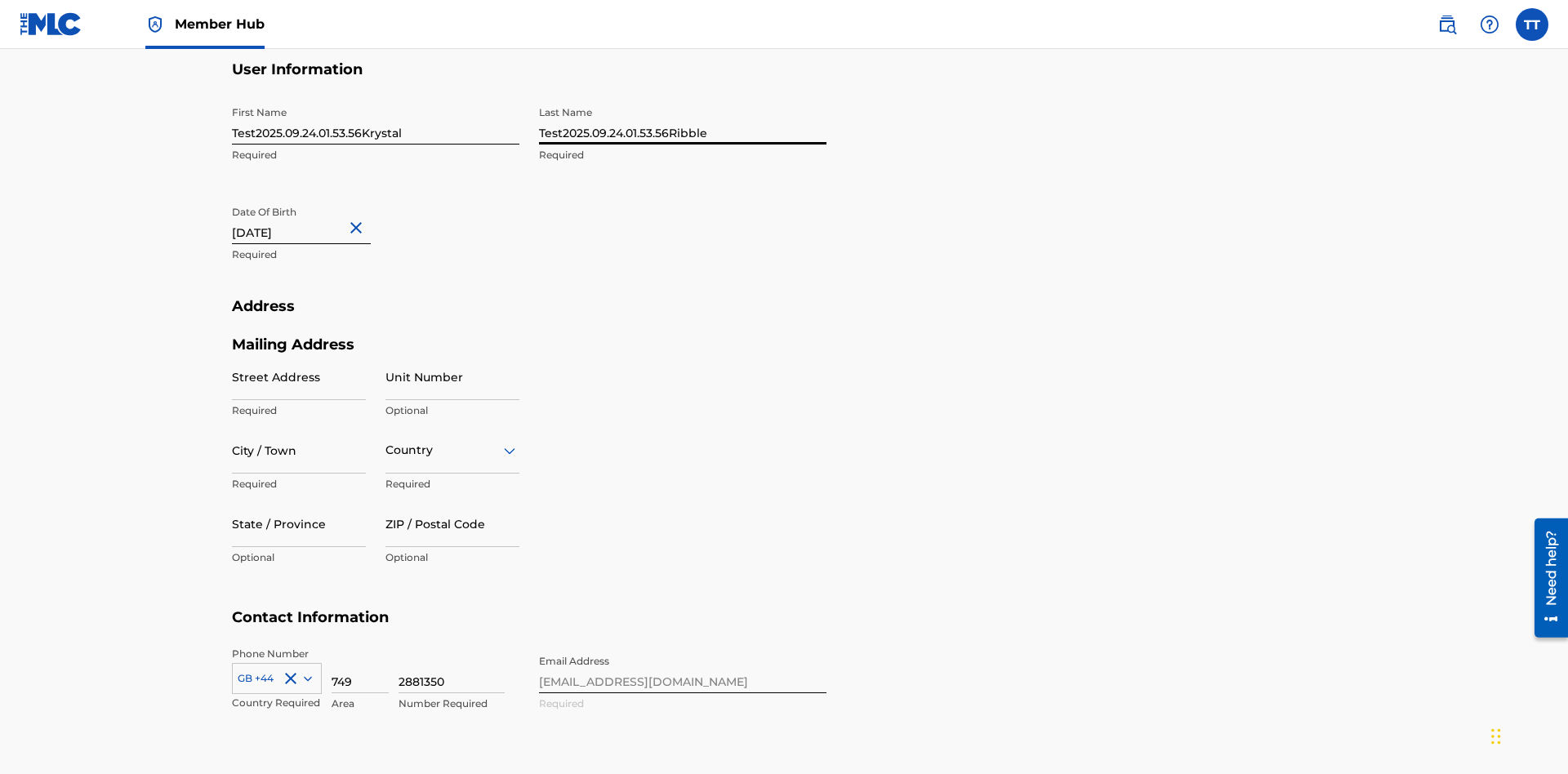
select select "2012"
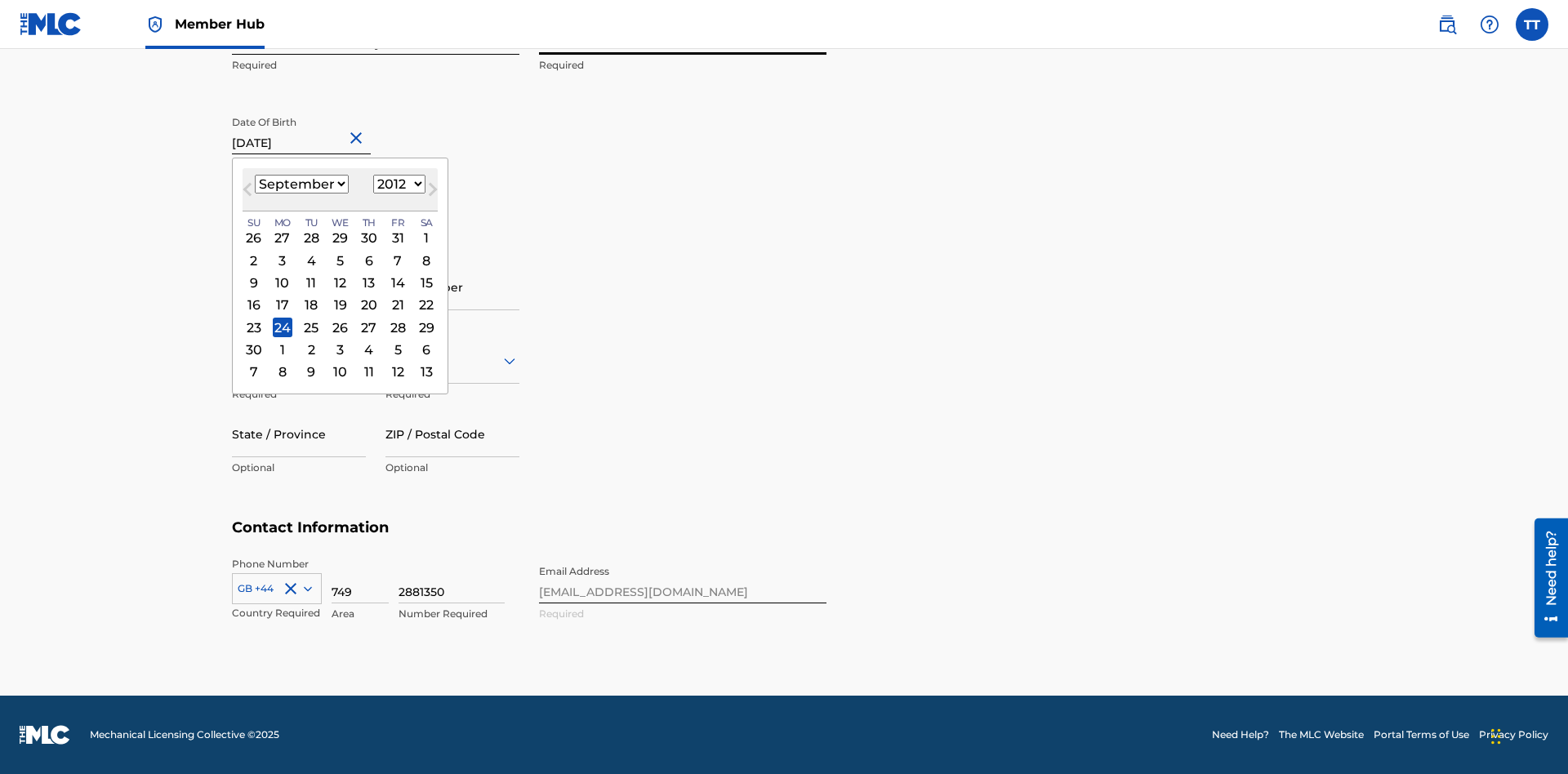
click at [300, 185] on select "January February March April May June July August September October November De…" at bounding box center [302, 185] width 94 height 19
select select "0"
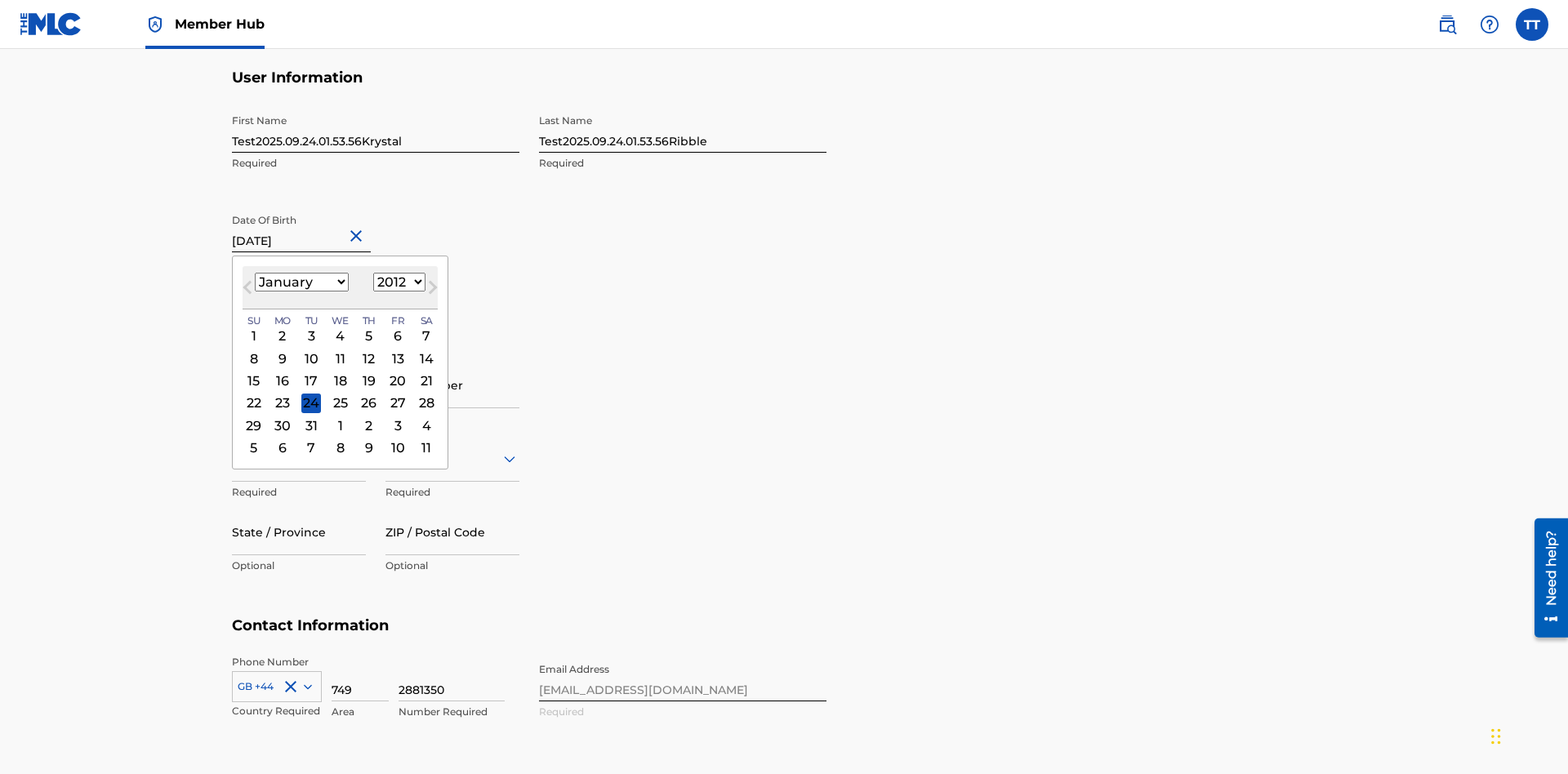
click at [397, 282] on select "1900 1901 1902 1903 1904 1905 1906 1907 1908 1909 1910 1911 1912 1913 1914 1915…" at bounding box center [399, 282] width 52 height 19
select select "1985"
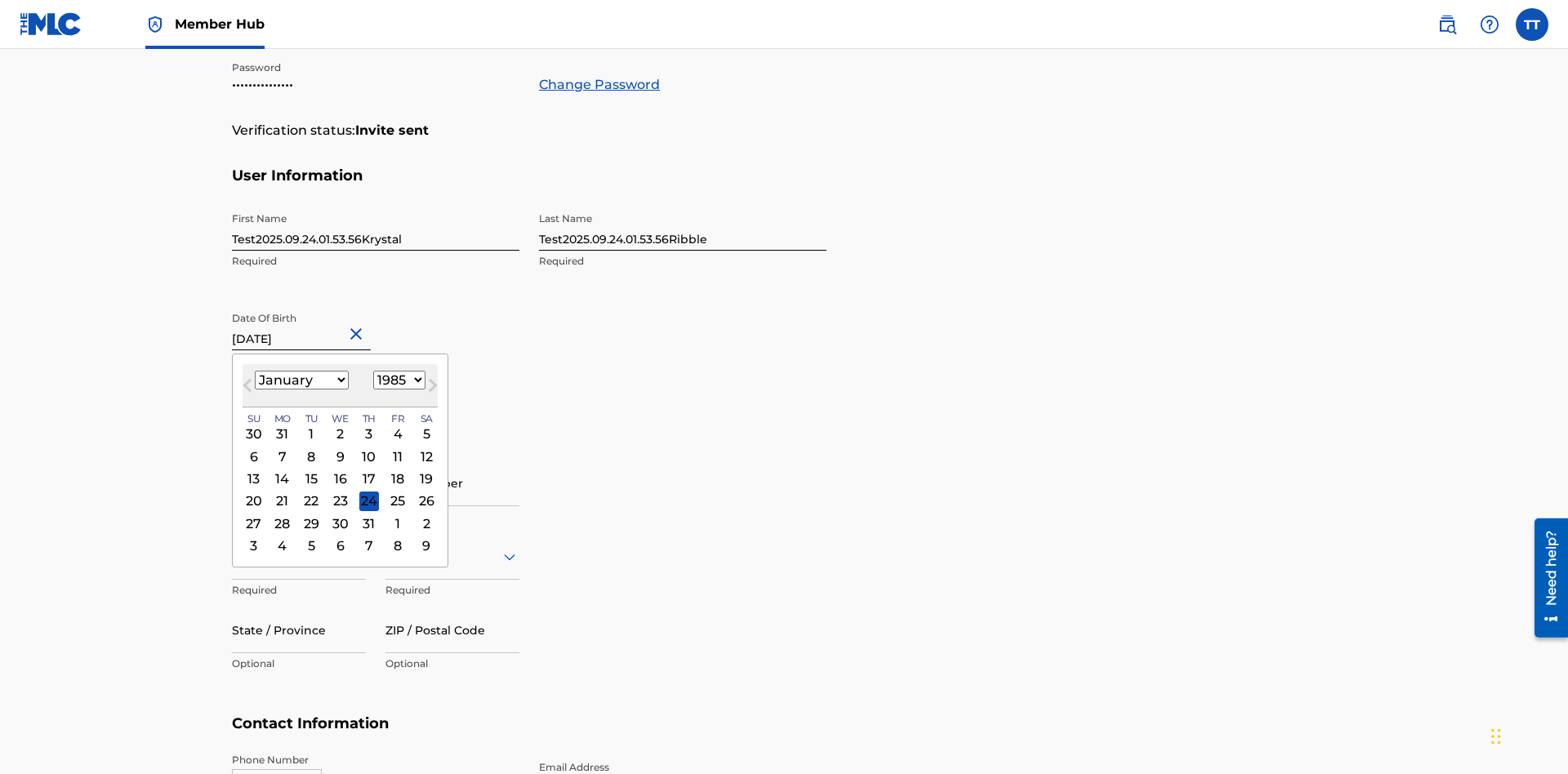
click at [397, 380] on select "1900 1901 1902 1903 1904 1905 1906 1907 1908 1909 1910 1911 1912 1913 1914 1915…" at bounding box center [399, 380] width 52 height 19
click at [310, 447] on div "8" at bounding box center [311, 456] width 19 height 19
type input "January 8 1985"
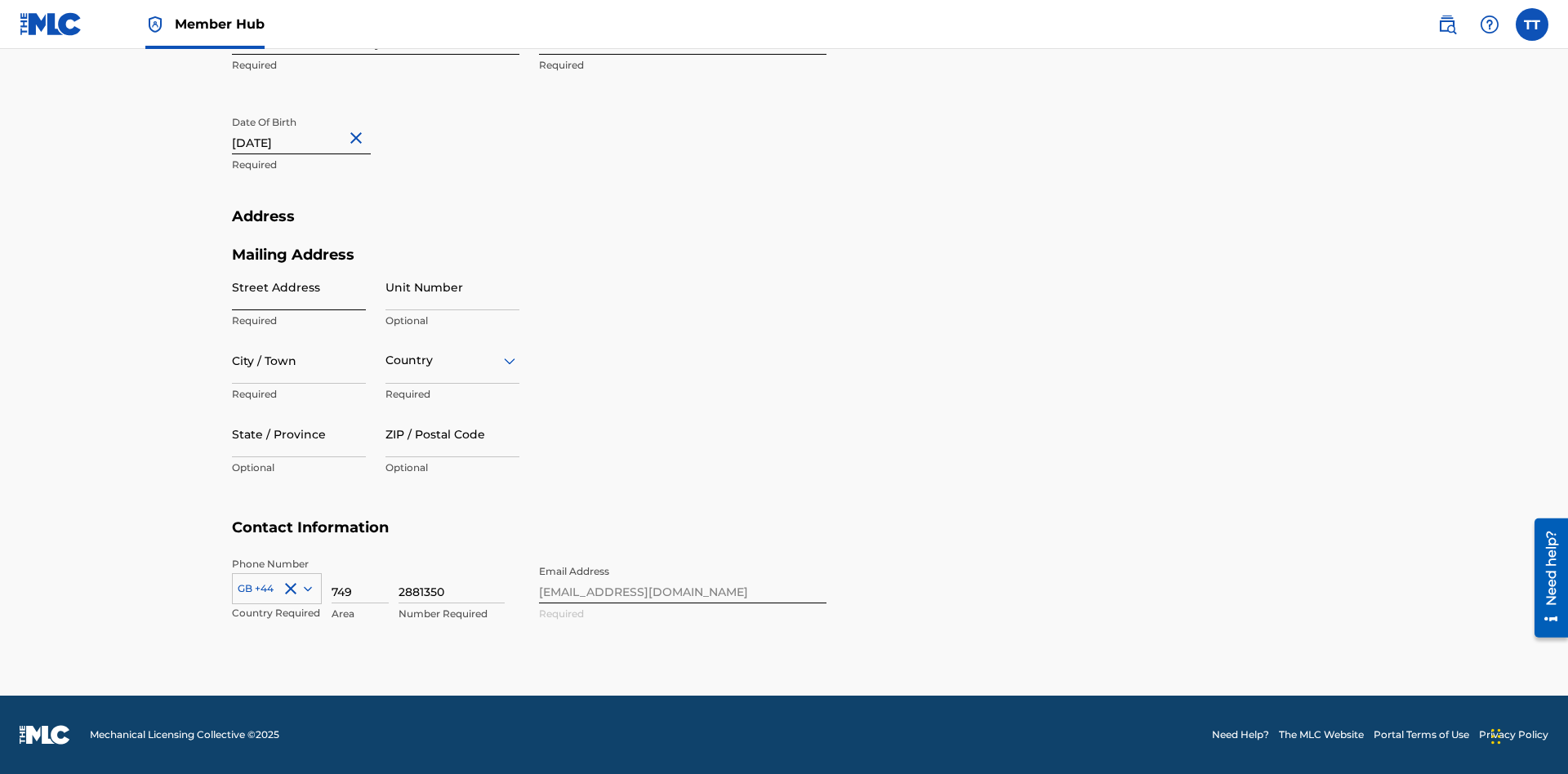
click at [298, 287] on input "Street Address" at bounding box center [298, 287] width 134 height 46
type input "9909 Elks Run Rd"
click at [298, 360] on input "City / Town" at bounding box center [298, 360] width 134 height 46
type input "Roseville"
click at [386, 360] on input "text" at bounding box center [386, 361] width 3 height 17
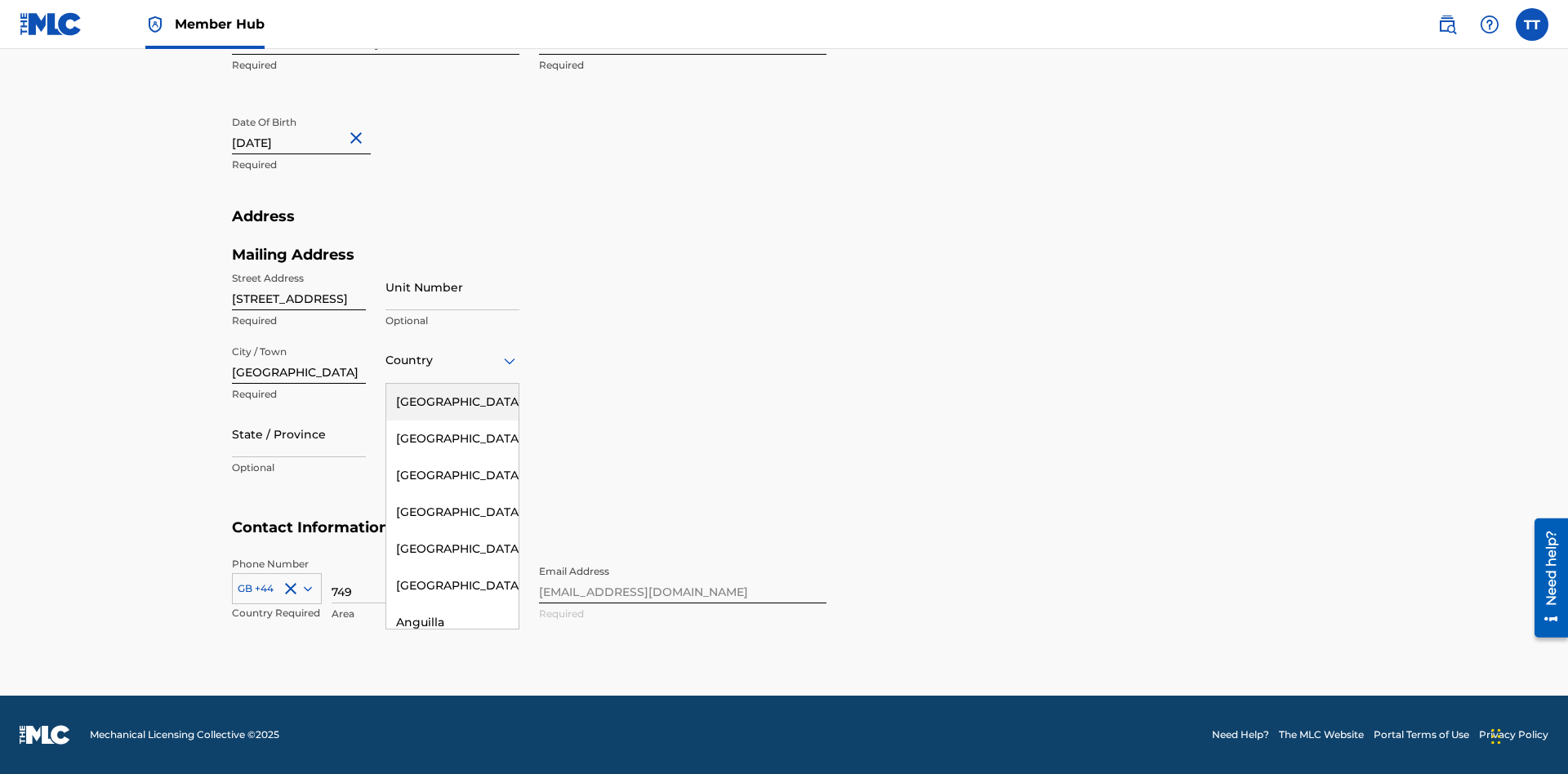
click at [452, 401] on div "United States" at bounding box center [451, 402] width 132 height 37
click at [298, 433] on div at bounding box center [298, 433] width 134 height 20
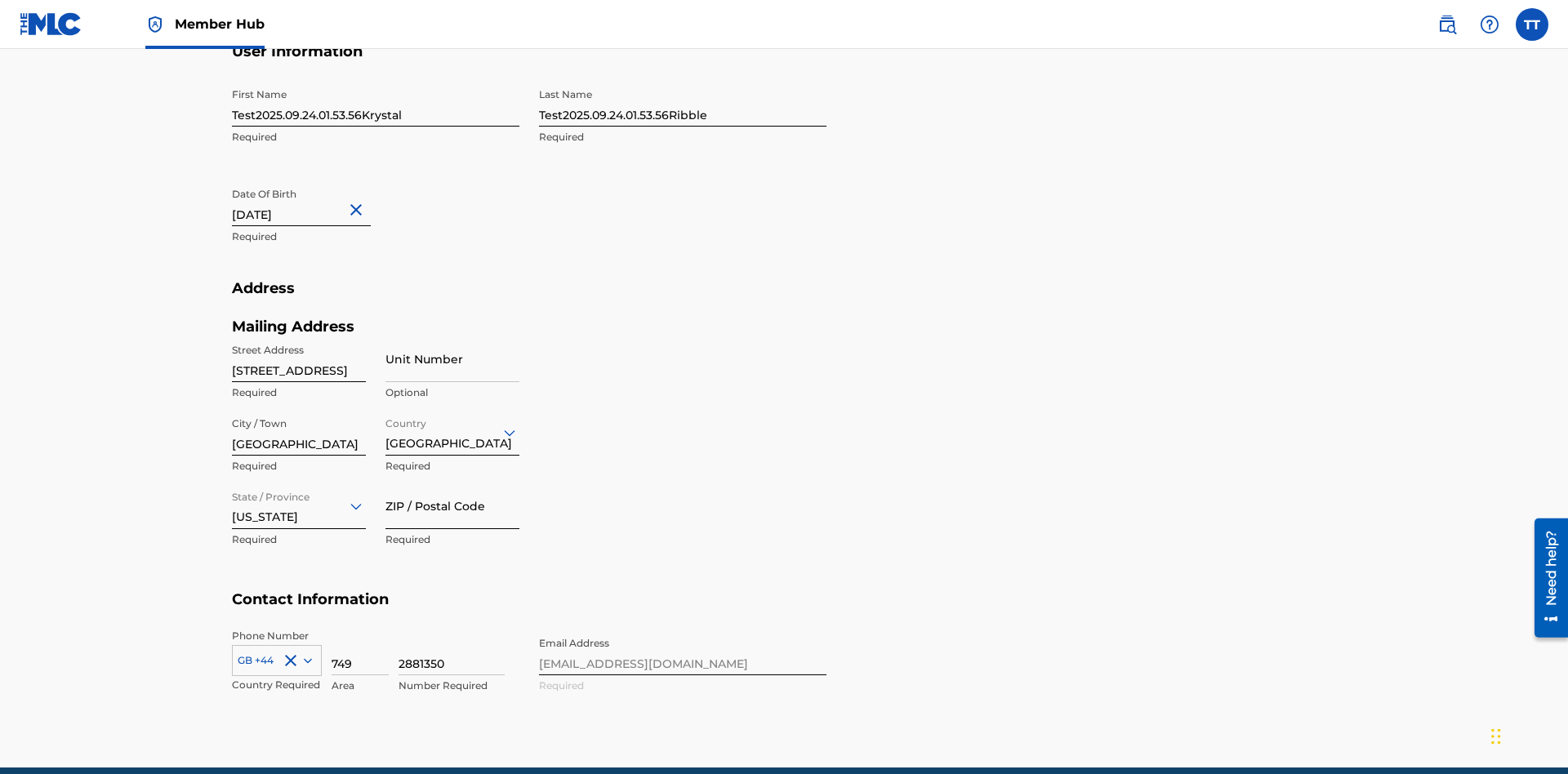
click at [452, 482] on input "ZIP / Postal Code" at bounding box center [451, 505] width 134 height 46
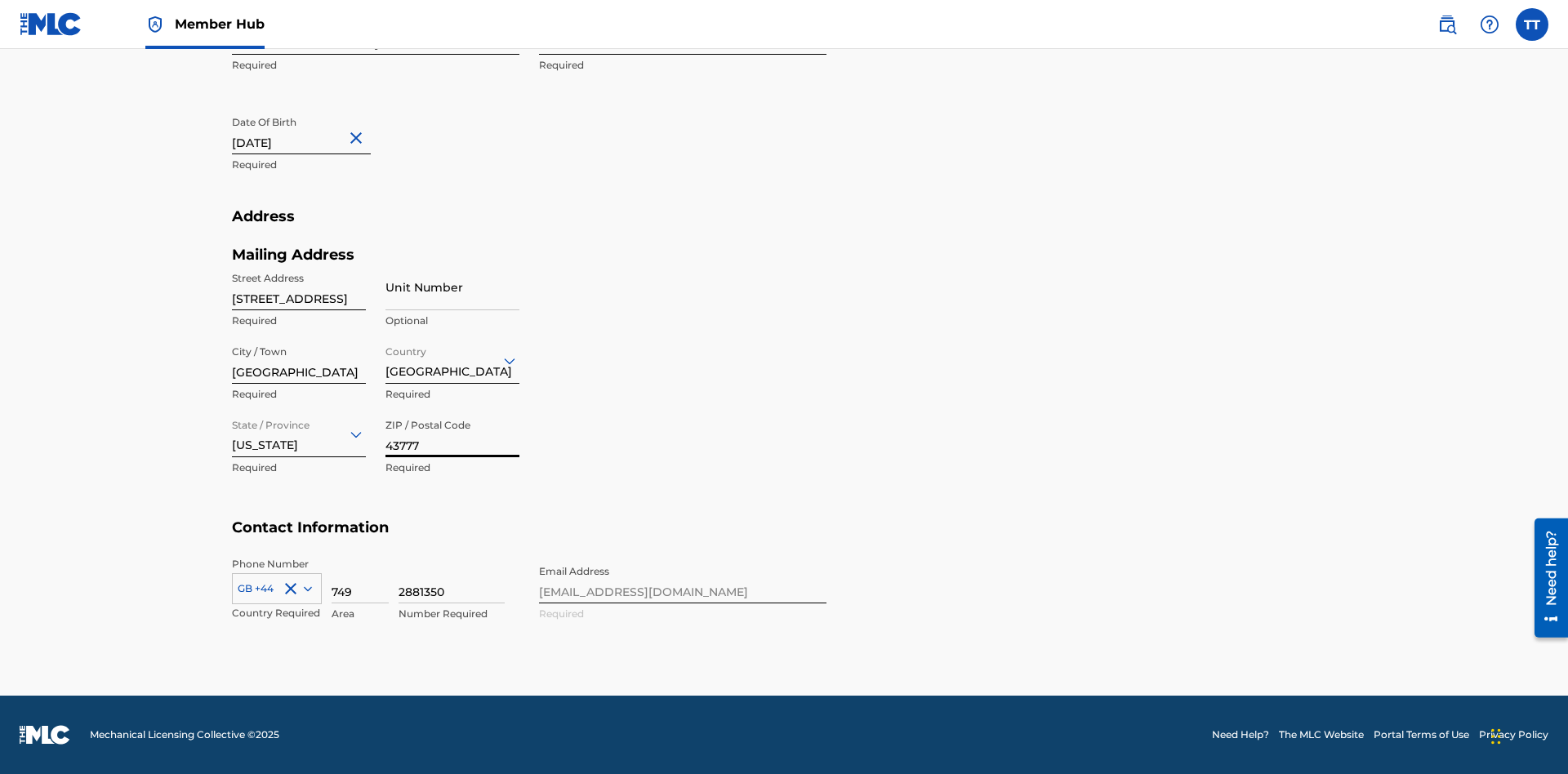
type input "43777"
click at [304, 588] on icon at bounding box center [308, 588] width 8 height 5
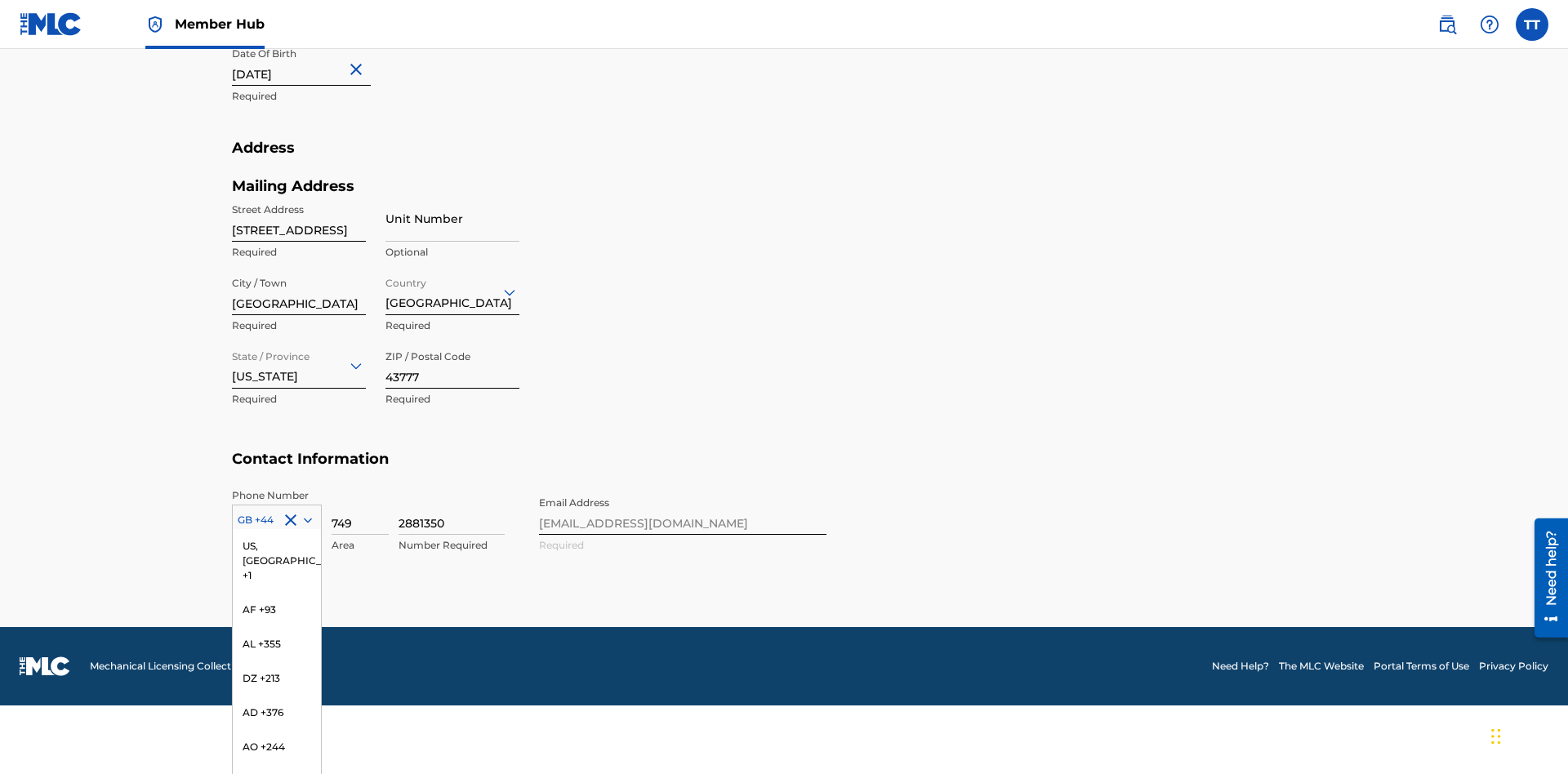
scroll to position [6831, 0]
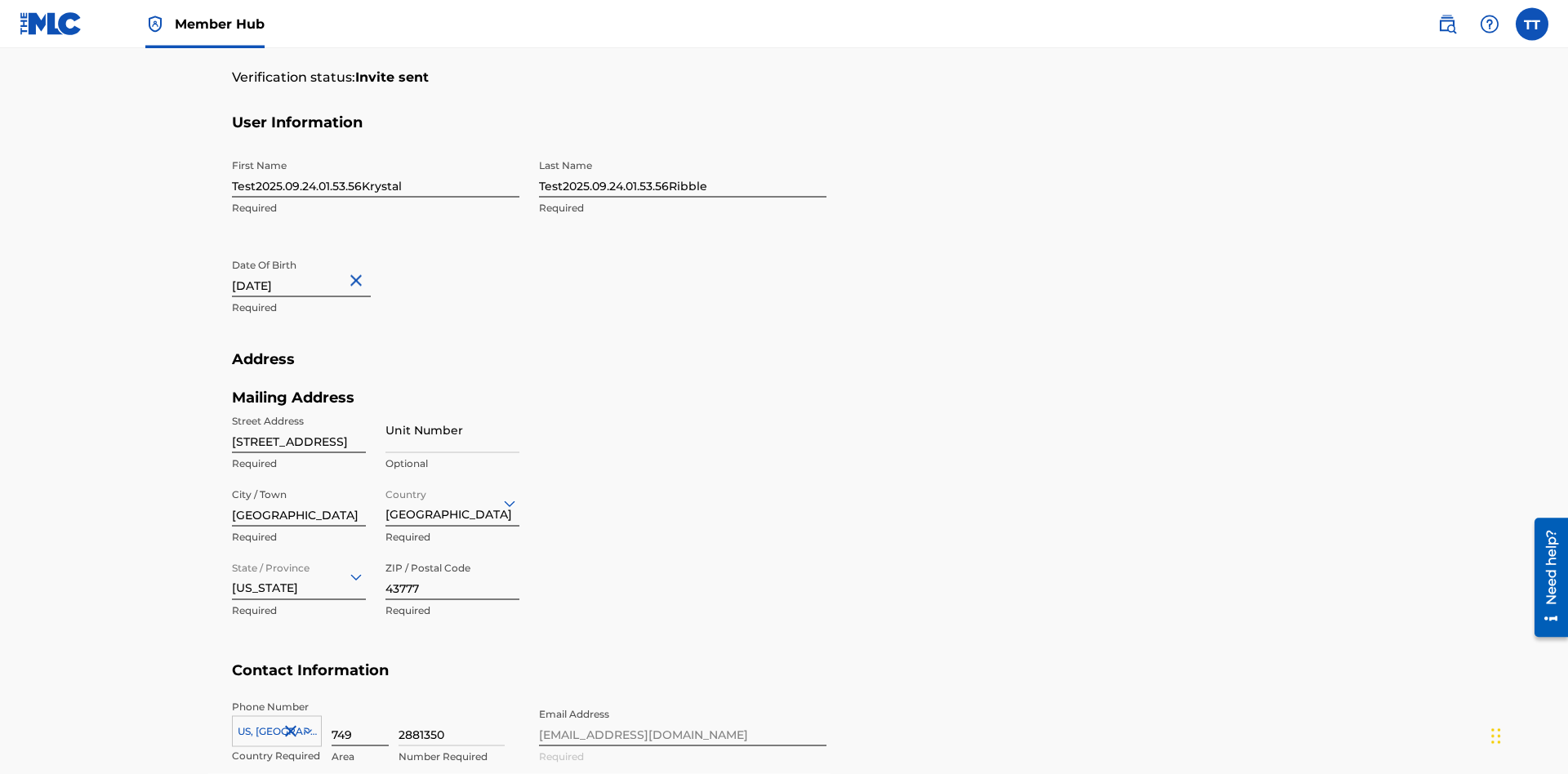
click at [360, 700] on input "749" at bounding box center [359, 723] width 57 height 46
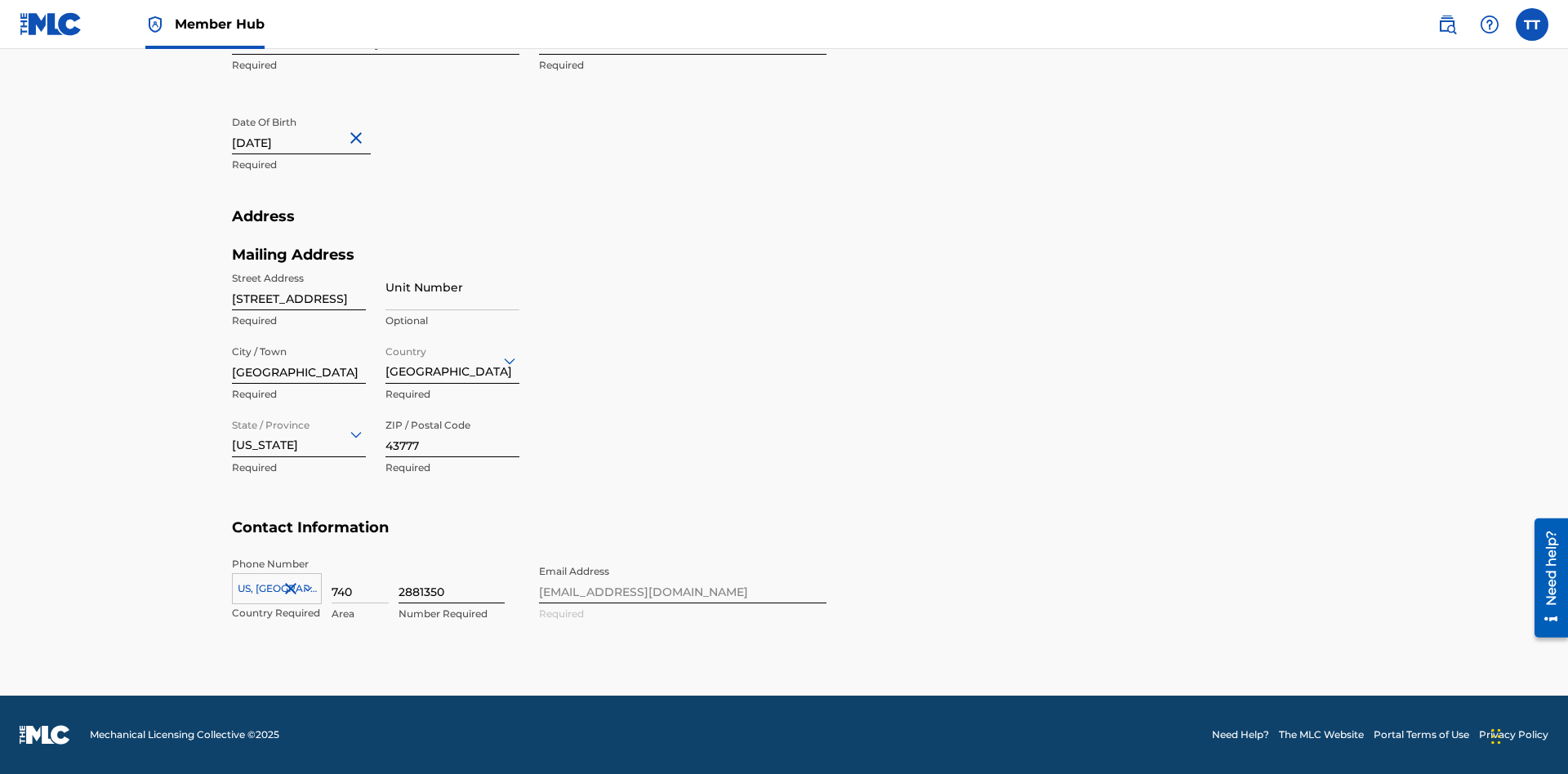
type input "740"
click at [451, 580] on input "2881350" at bounding box center [451, 580] width 106 height 46
type input "8086351"
